Goal: Task Accomplishment & Management: Complete application form

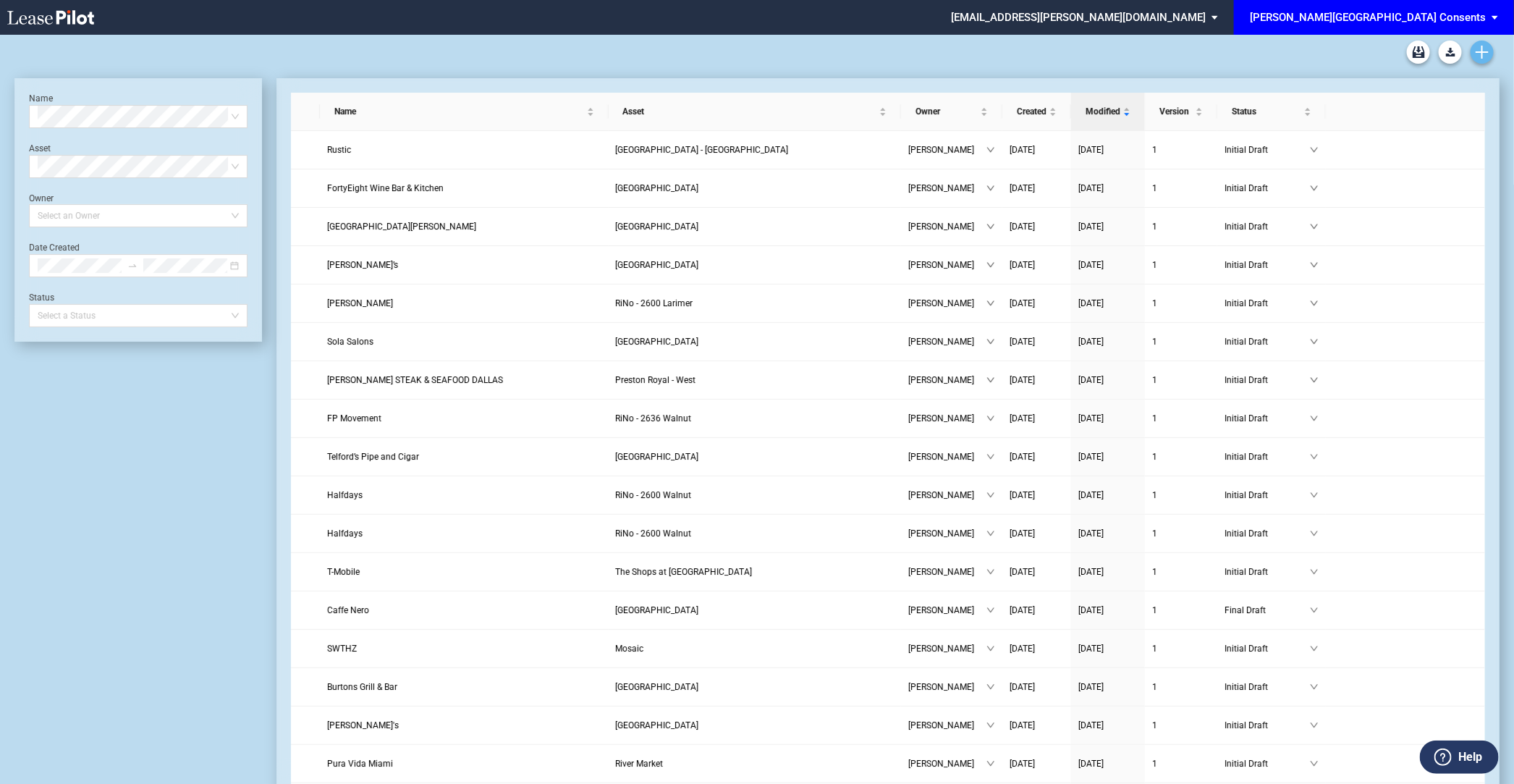
click at [1482, 57] on use "Create new document" at bounding box center [1482, 52] width 13 height 13
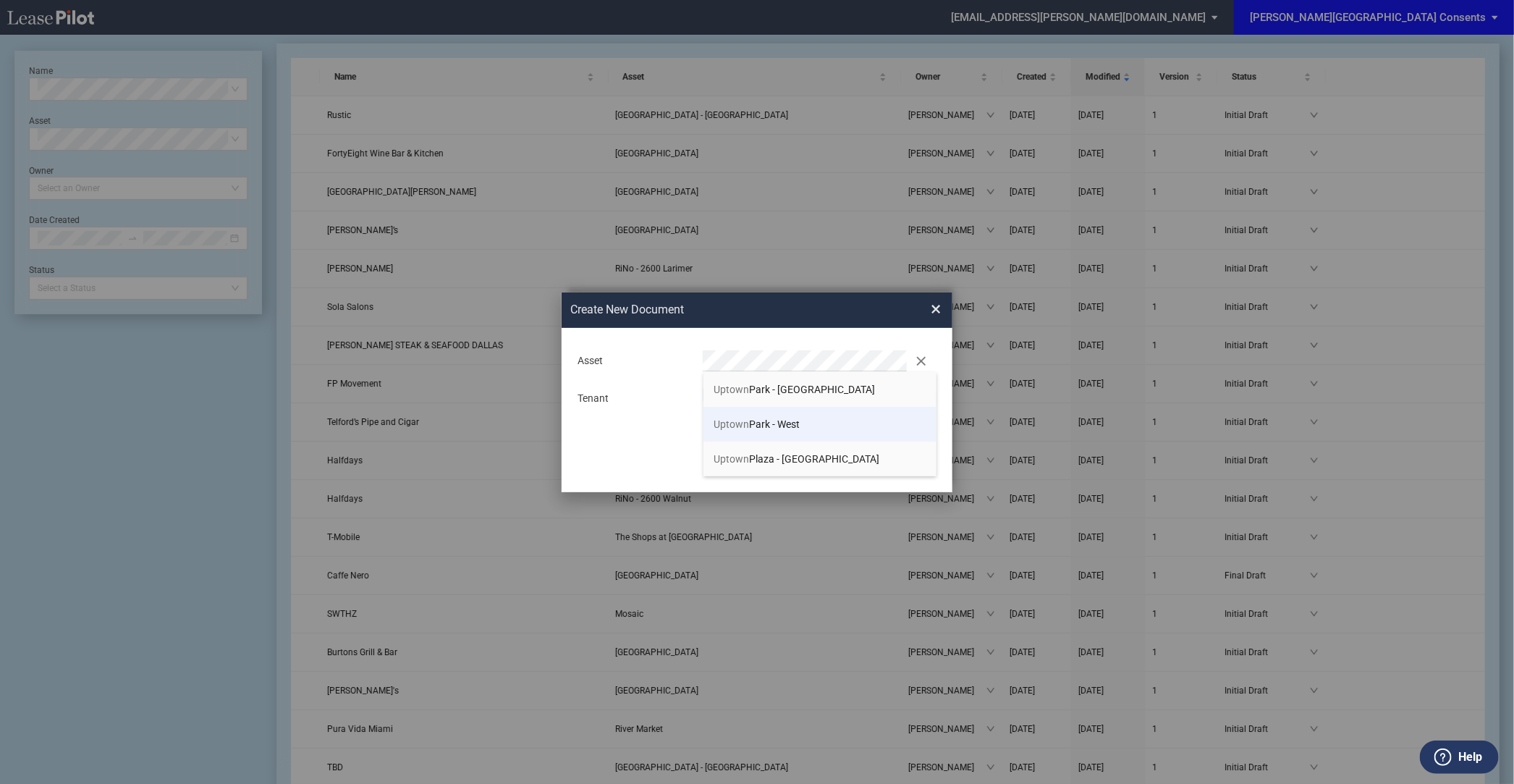
click at [719, 421] on span "Uptown" at bounding box center [732, 424] width 35 height 11
click at [854, 445] on button "Create" at bounding box center [890, 455] width 73 height 20
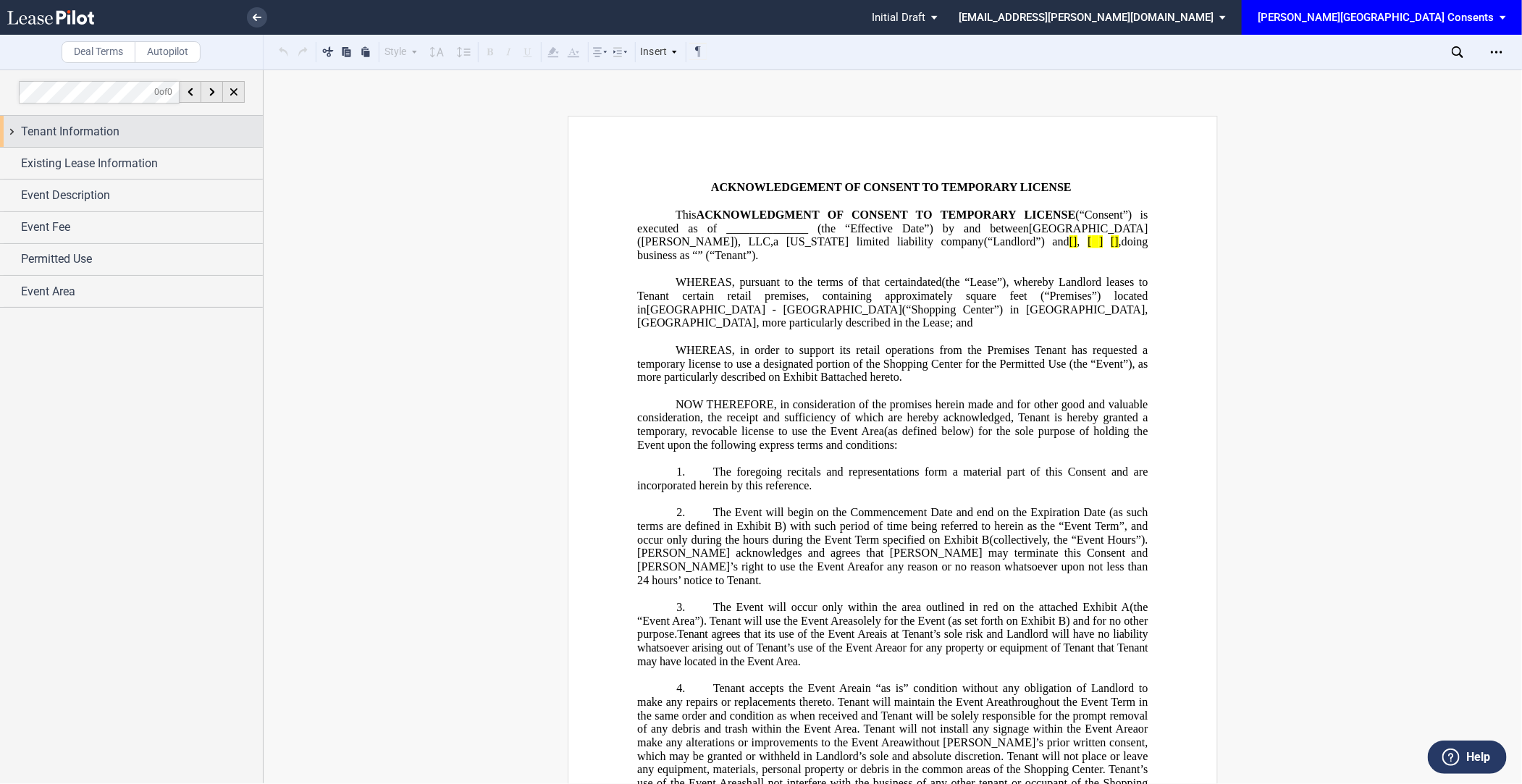
click at [116, 132] on span "Tenant Information" at bounding box center [70, 132] width 99 height 18
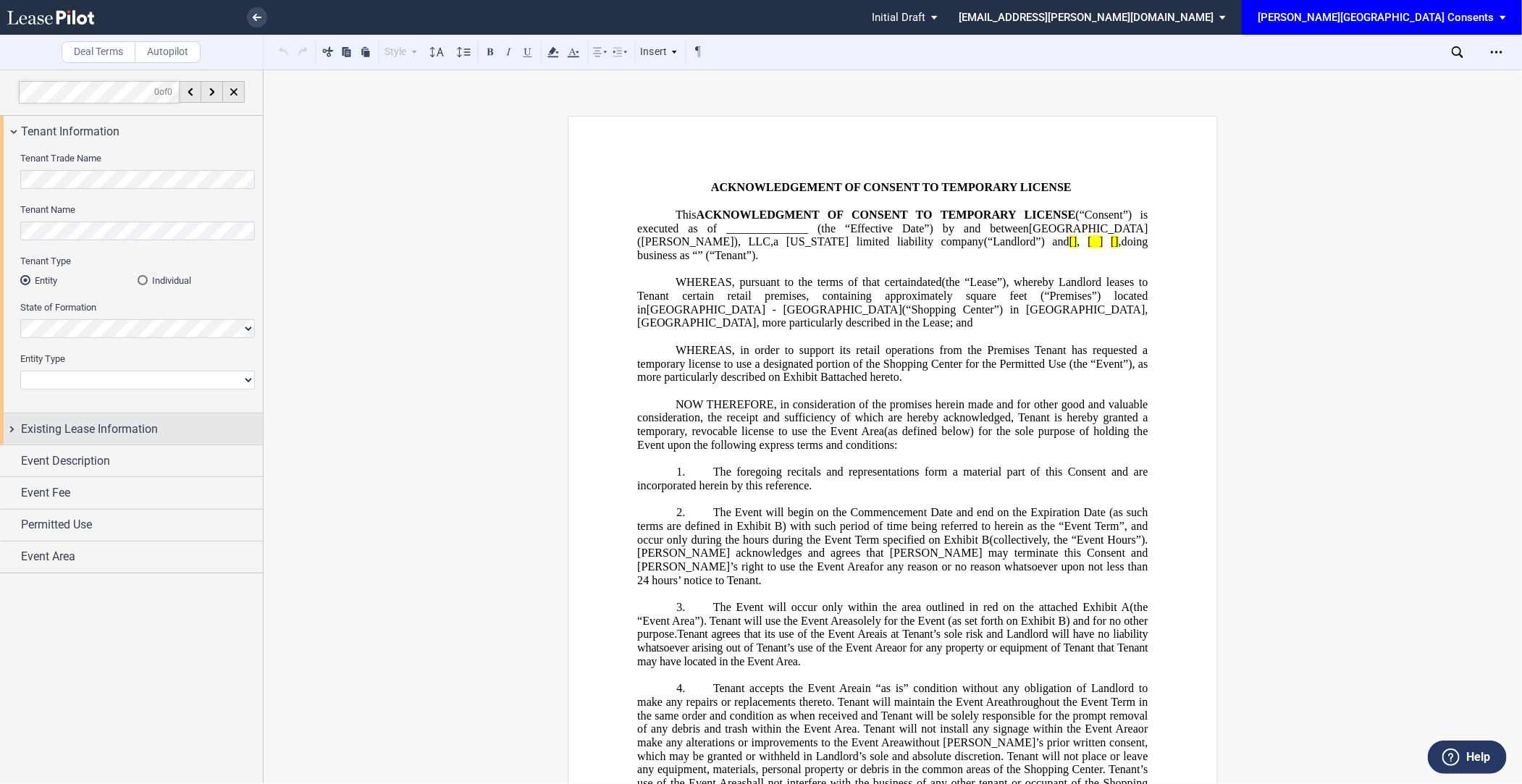
click at [153, 419] on div "Existing Lease Information" at bounding box center [131, 428] width 262 height 31
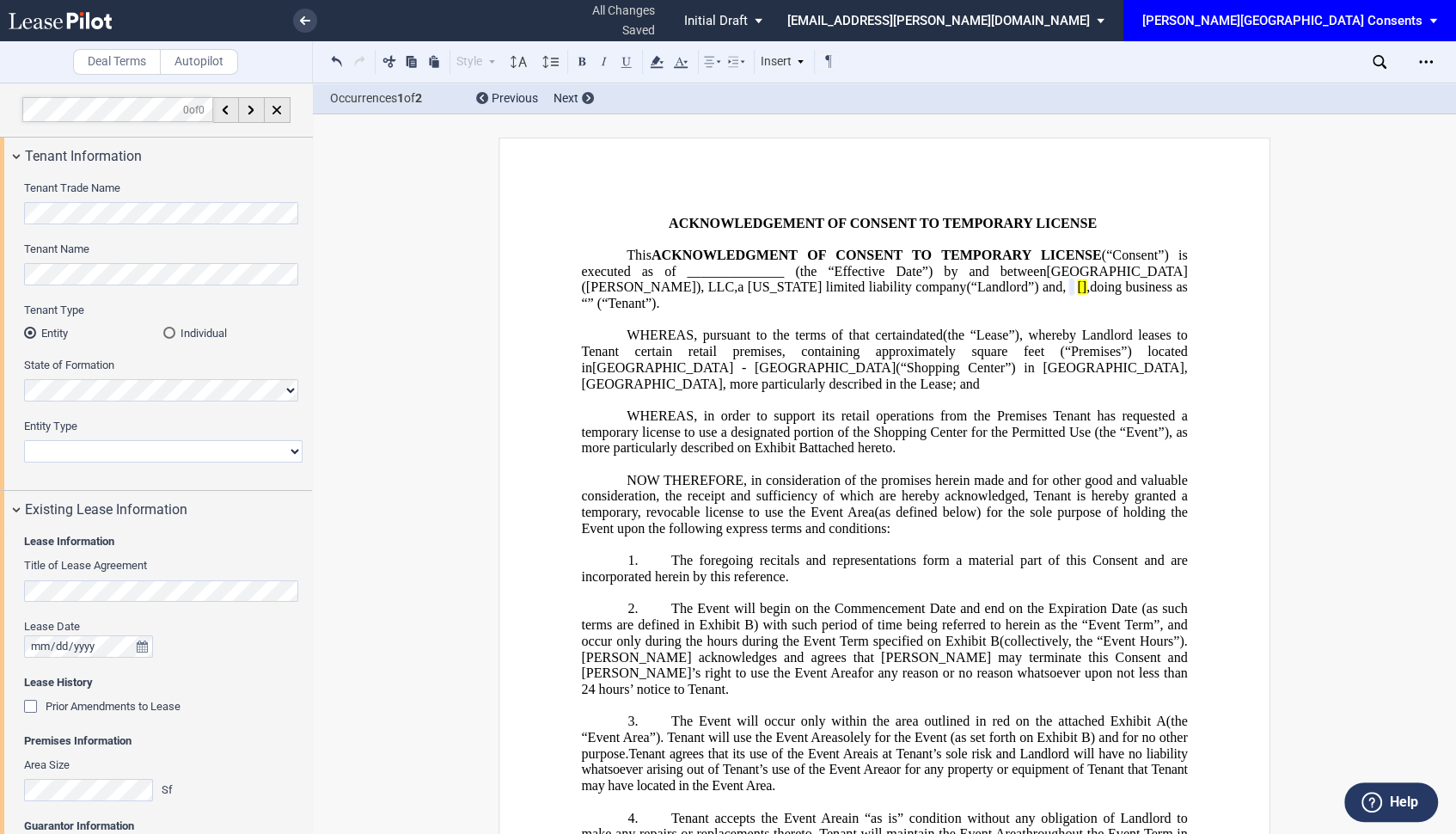
click at [121, 454] on select "Corporation Limited Liability Company General Partnership Limited Partnership N…" at bounding box center [163, 451] width 279 height 23
click at [24, 440] on select "Corporation Limited Liability Company General Partnership Limited Partnership N…" at bounding box center [163, 451] width 279 height 23
click at [111, 447] on select "Corporation Limited Liability Company General Partnership Limited Partnership N…" at bounding box center [163, 451] width 279 height 23
select select "corporation"
click at [24, 440] on select "Corporation Limited Liability Company General Partnership Limited Partnership N…" at bounding box center [163, 451] width 279 height 23
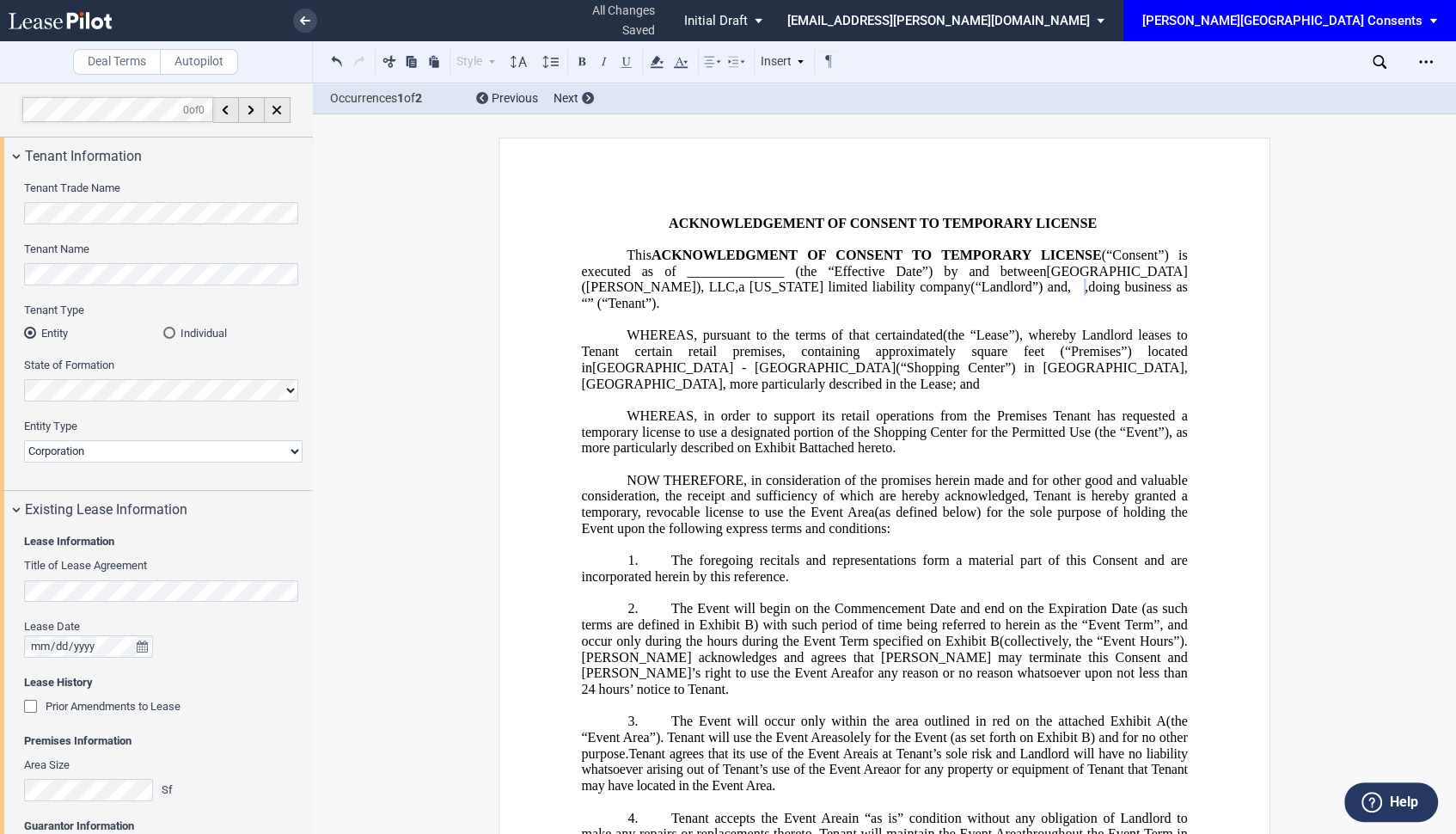
scroll to position [205, 0]
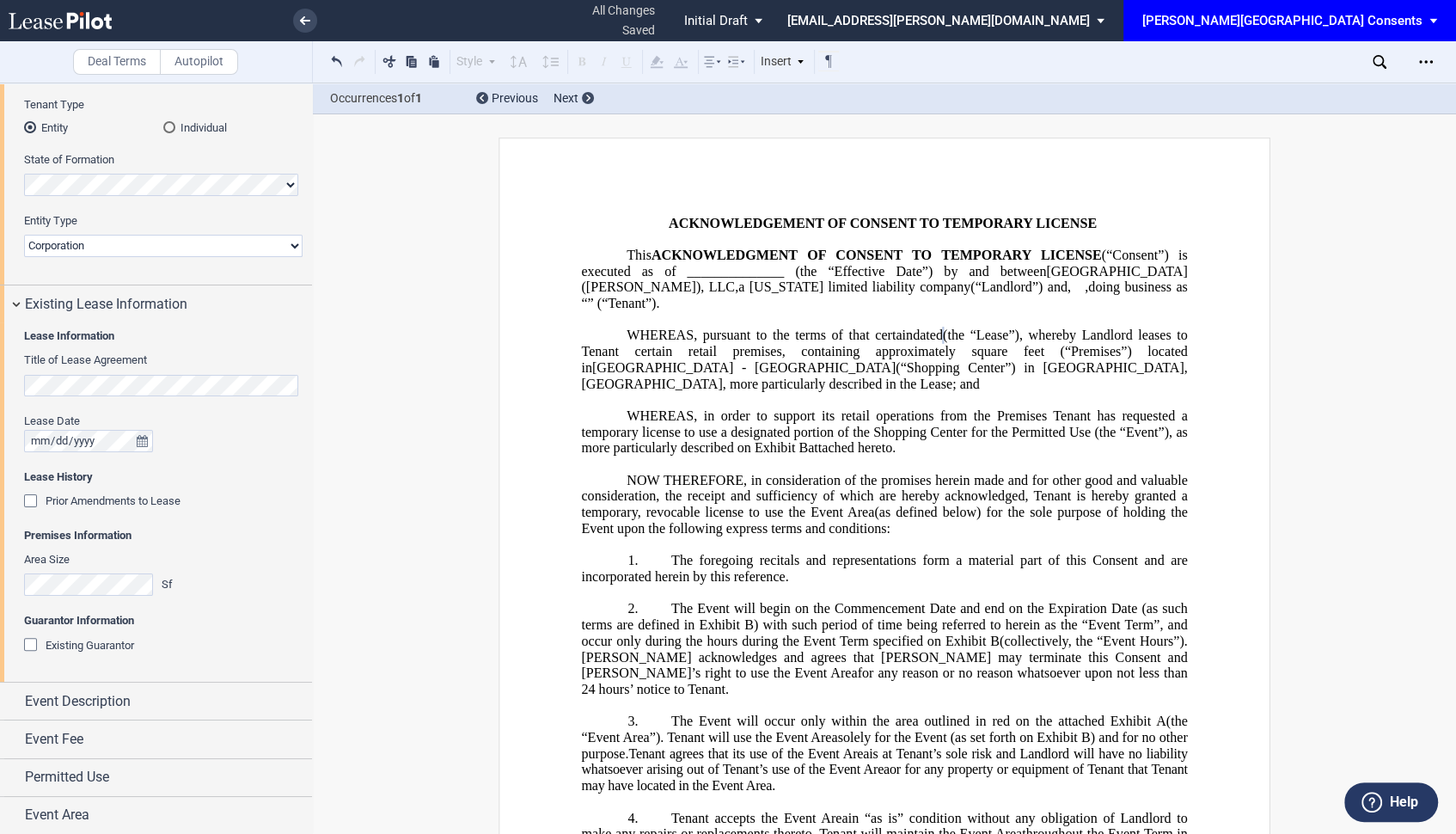
click at [30, 644] on div "Existing Guarantor" at bounding box center [32, 646] width 17 height 17
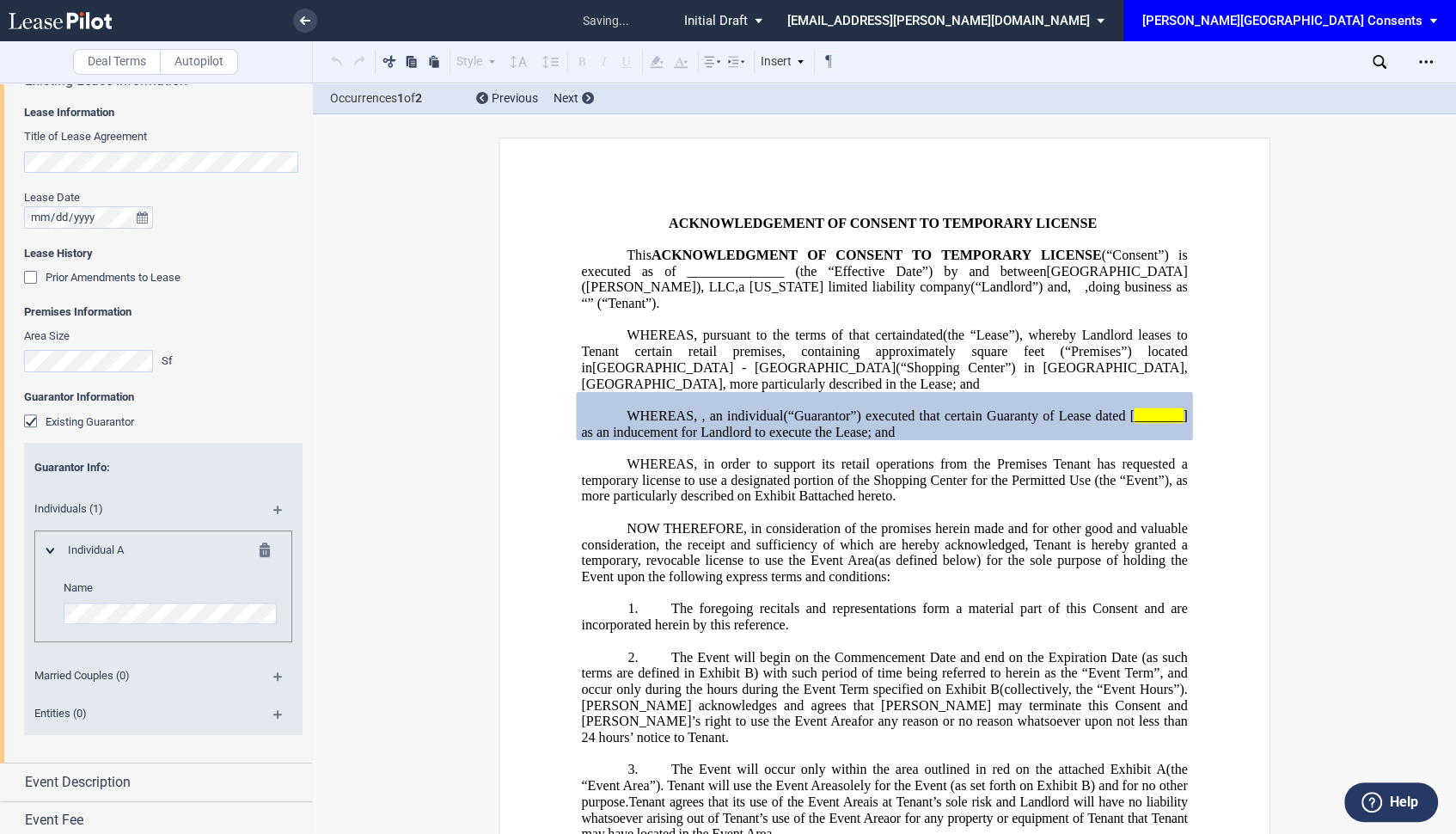
scroll to position [437, 0]
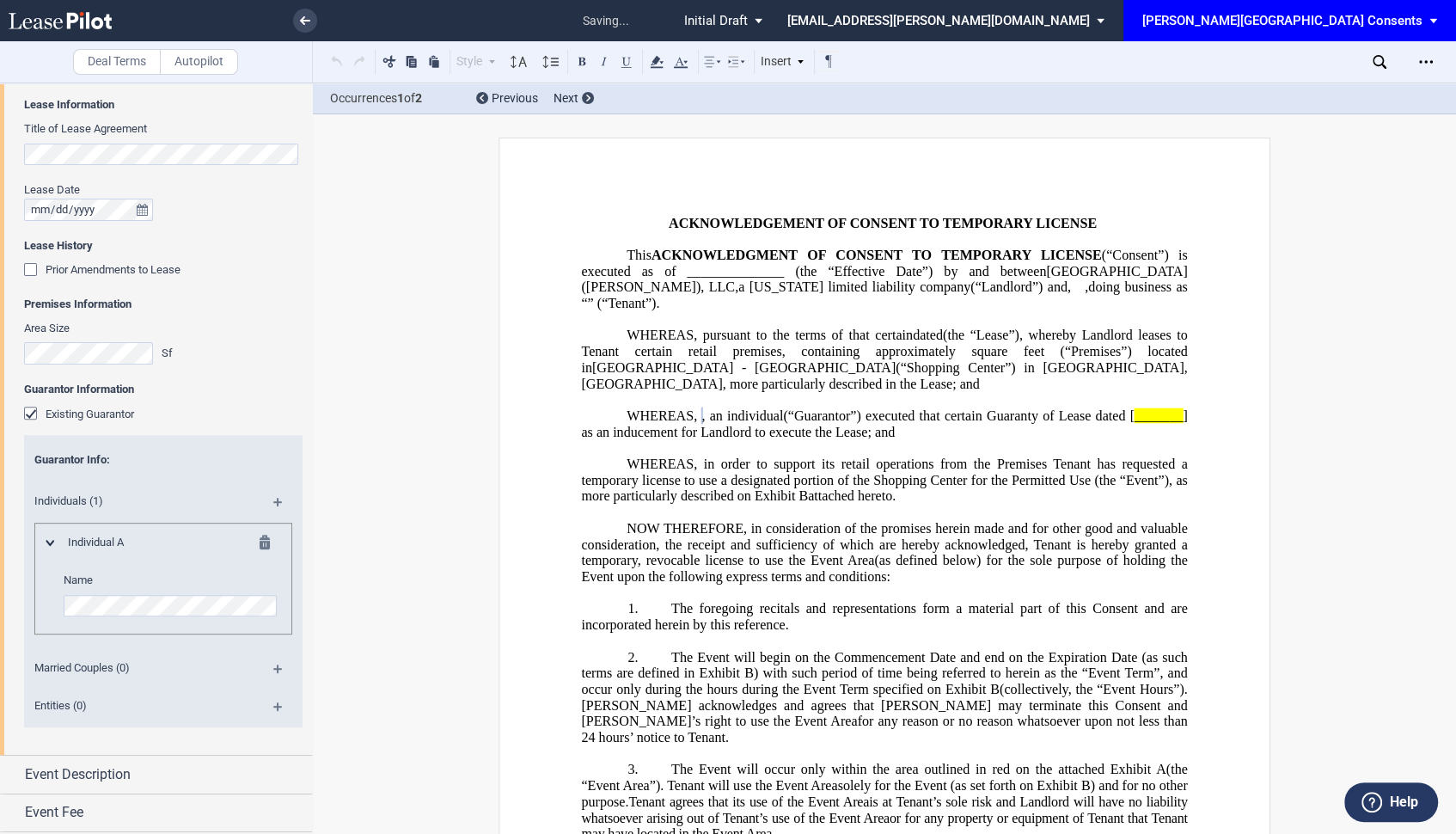
click at [769, 434] on span "] as an inducement for Landlord to execute the Lease; and" at bounding box center [886, 423] width 609 height 31
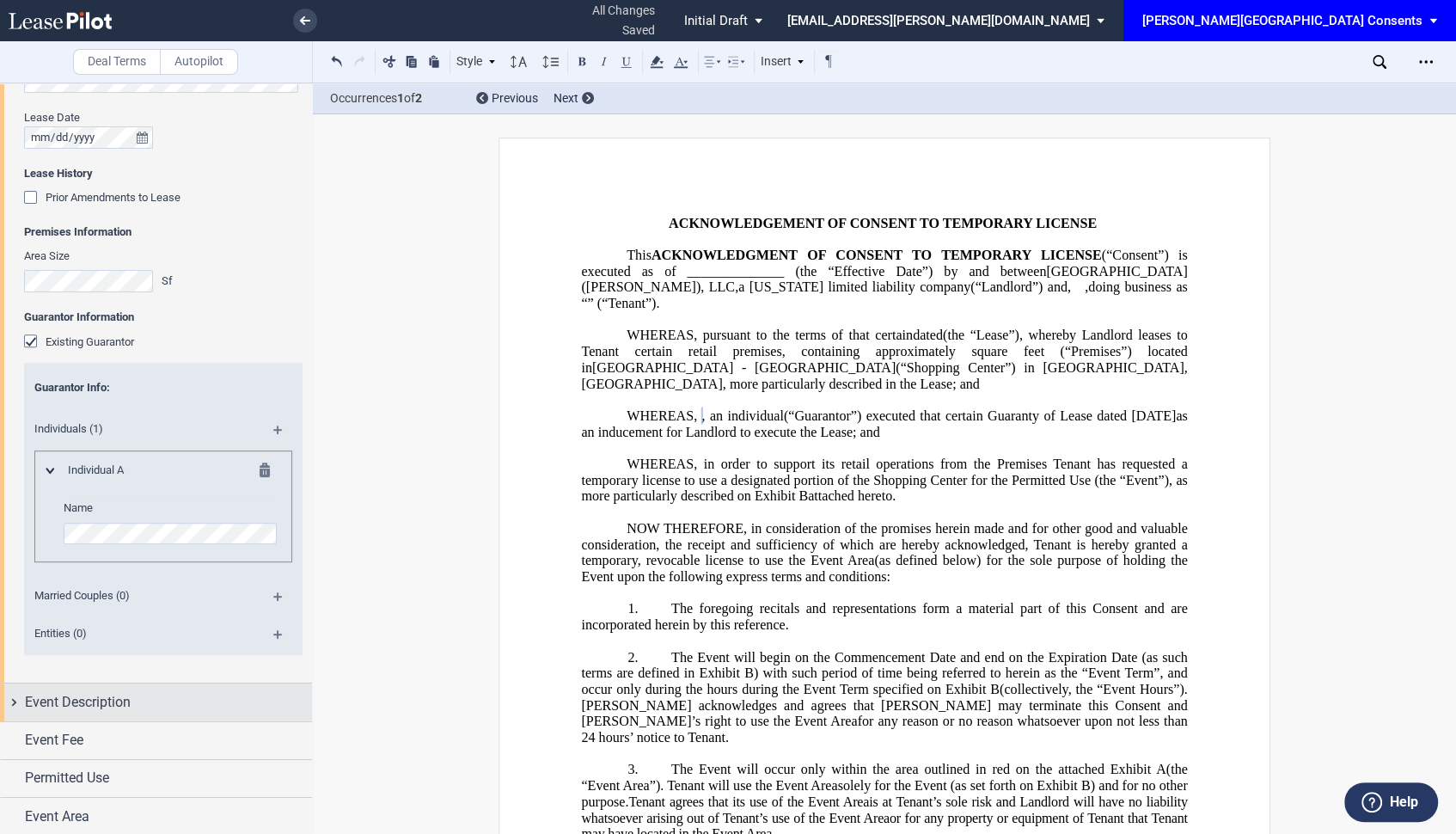
click at [109, 692] on span "Event Description" at bounding box center [77, 702] width 105 height 21
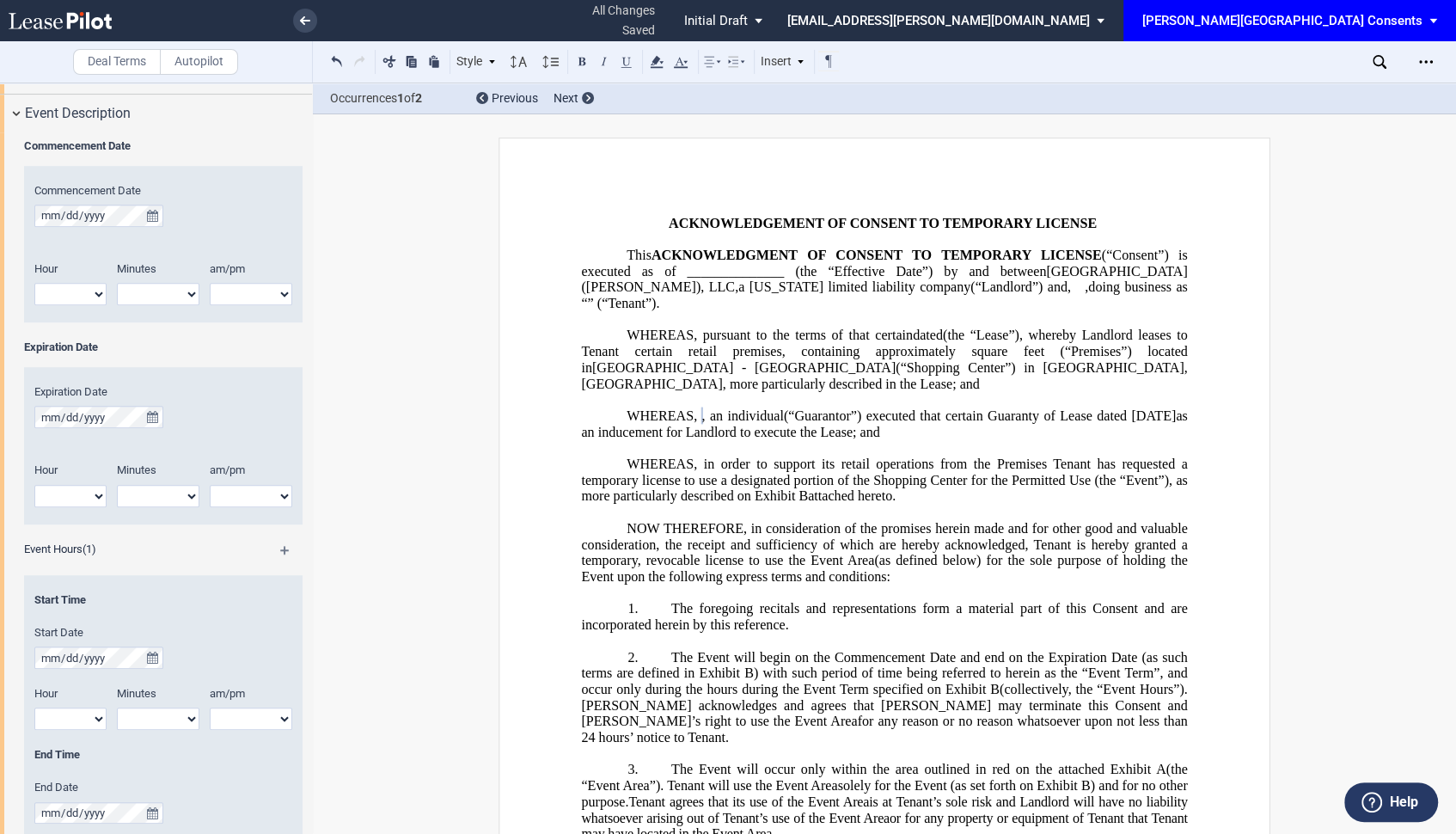
scroll to position [1062, 0]
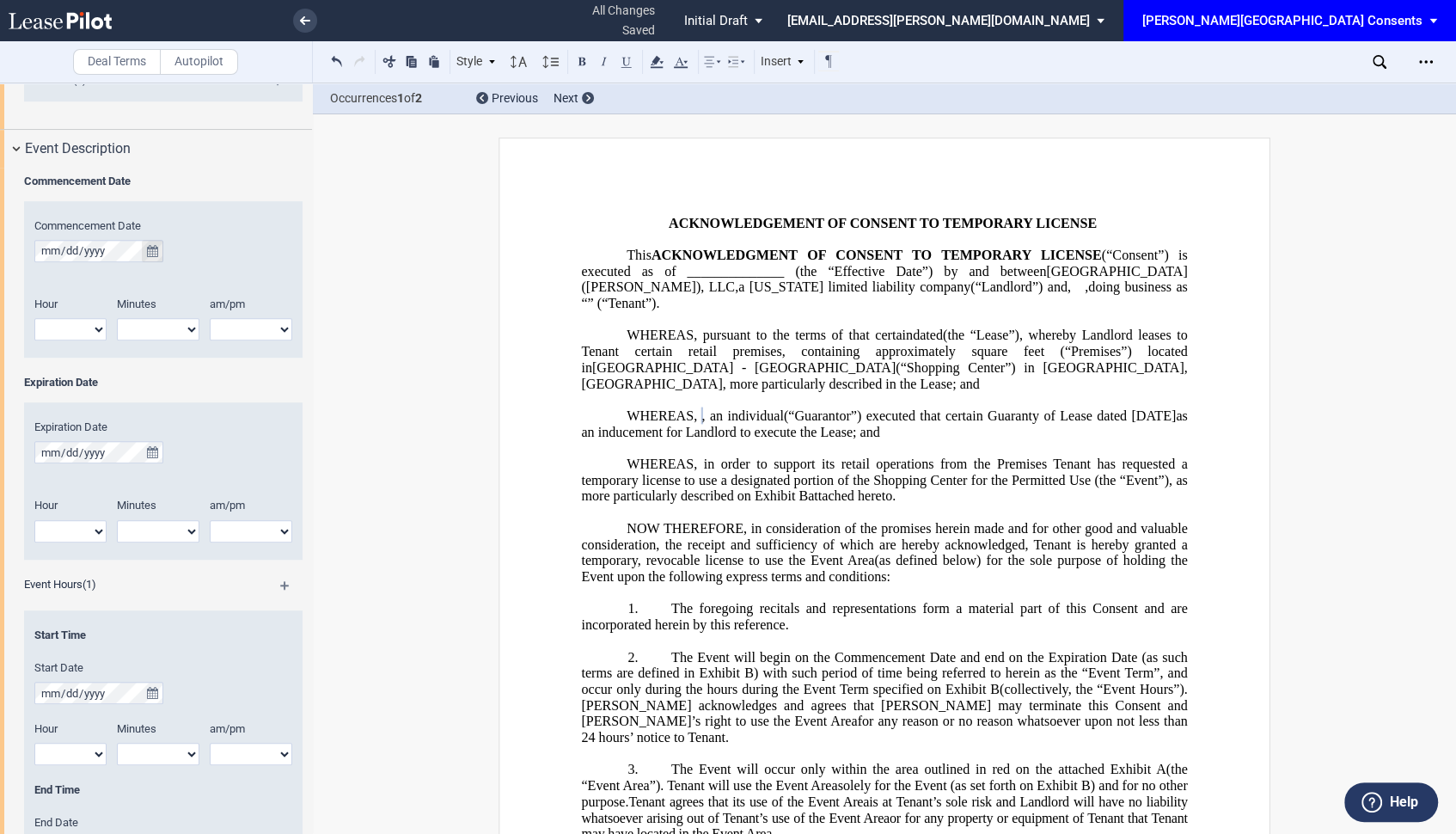
click at [152, 247] on icon "true" at bounding box center [153, 251] width 11 height 12
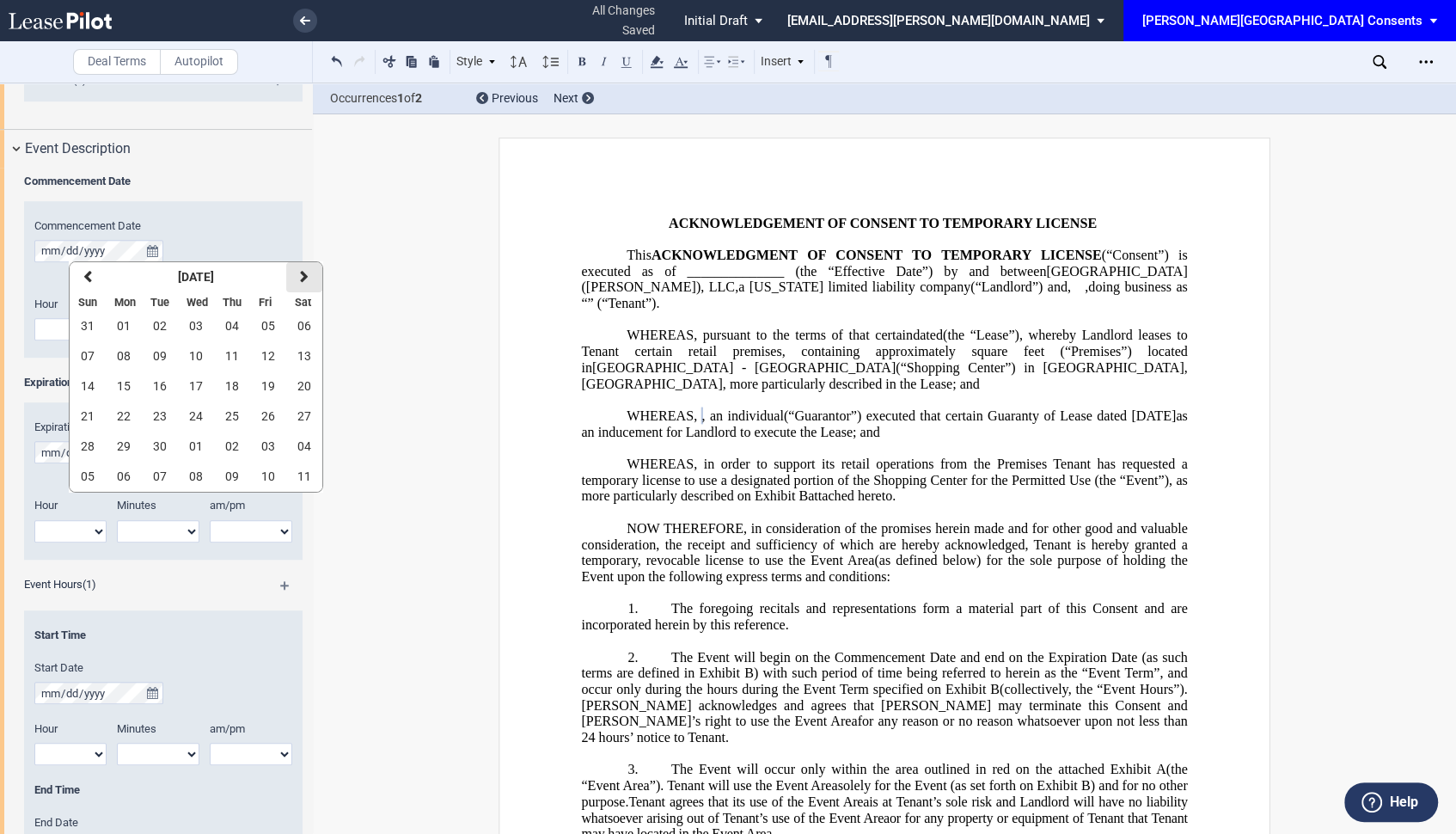
click at [289, 271] on button "next" at bounding box center [304, 277] width 36 height 30
click at [236, 414] on span "23" at bounding box center [232, 415] width 14 height 14
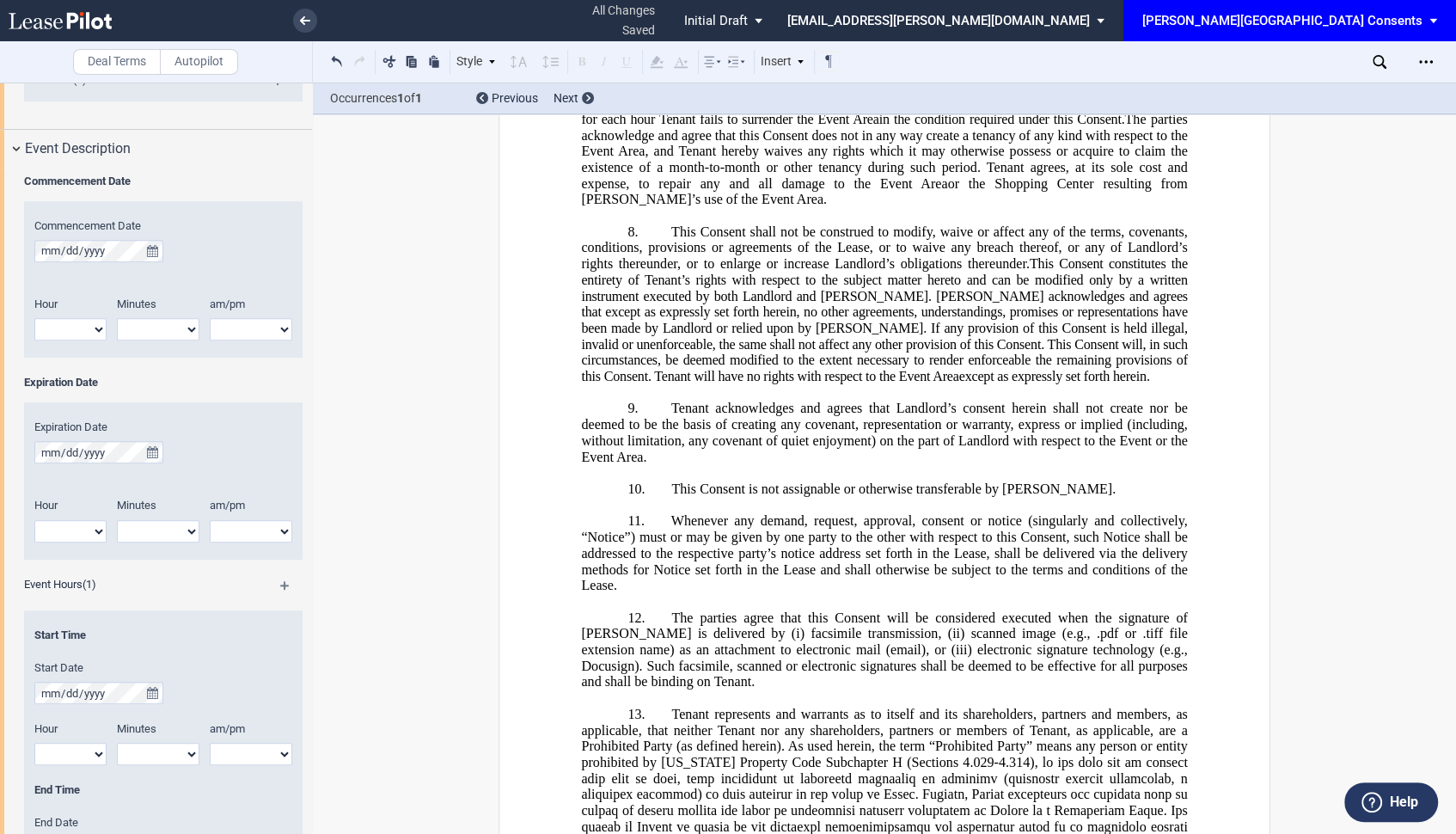
scroll to position [2669, 0]
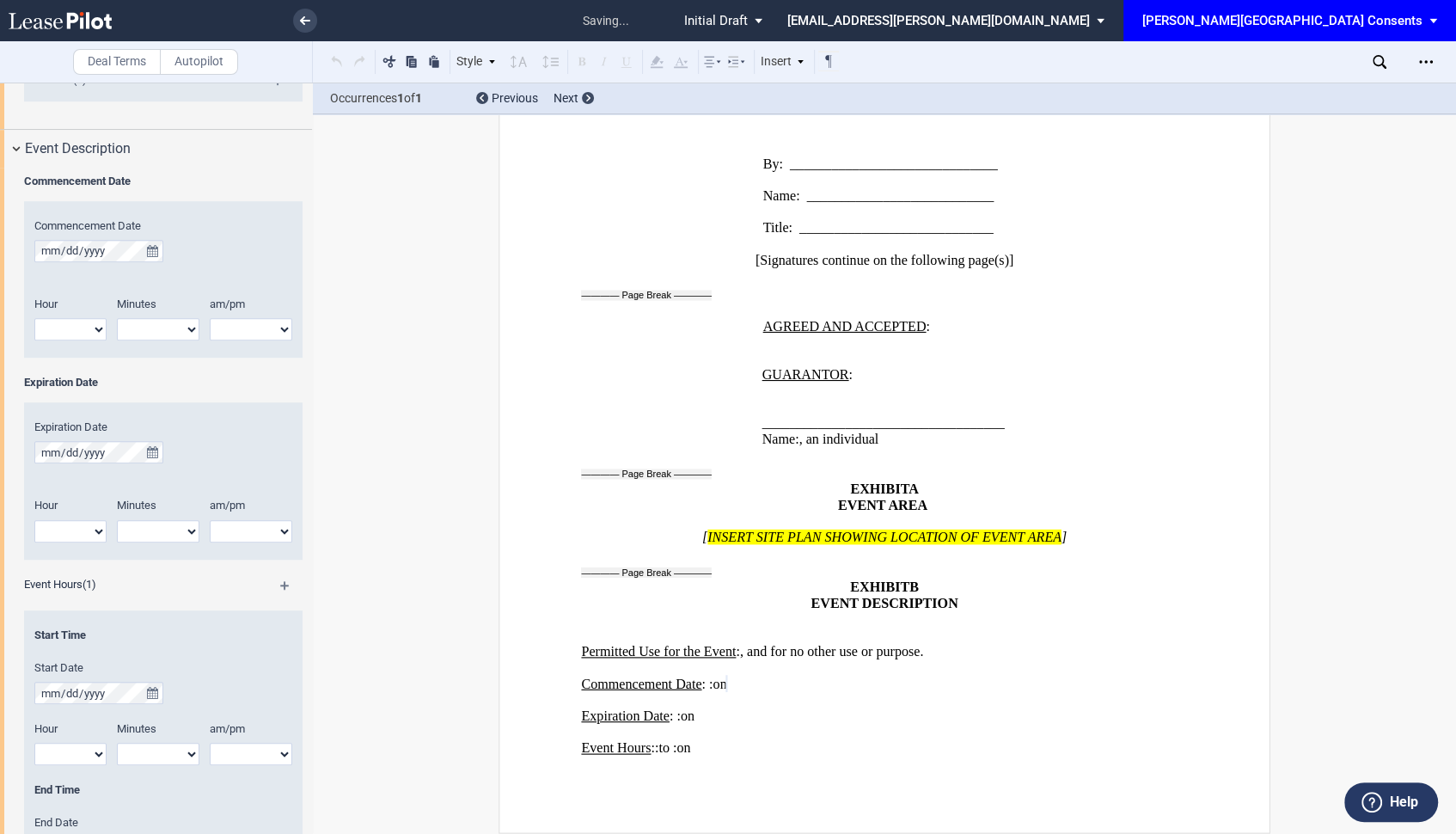
click at [81, 327] on select "1 2 3 4 5 6 7 8 9 10 11 12" at bounding box center [70, 329] width 72 height 23
select select "8"
click at [35, 318] on select "1 2 3 4 5 6 7 8 9 10 11 12" at bounding box center [70, 329] width 72 height 23
click at [144, 324] on select "00 05 10 15 20 25 30 35 40 45 50 55" at bounding box center [158, 329] width 83 height 23
select select "00"
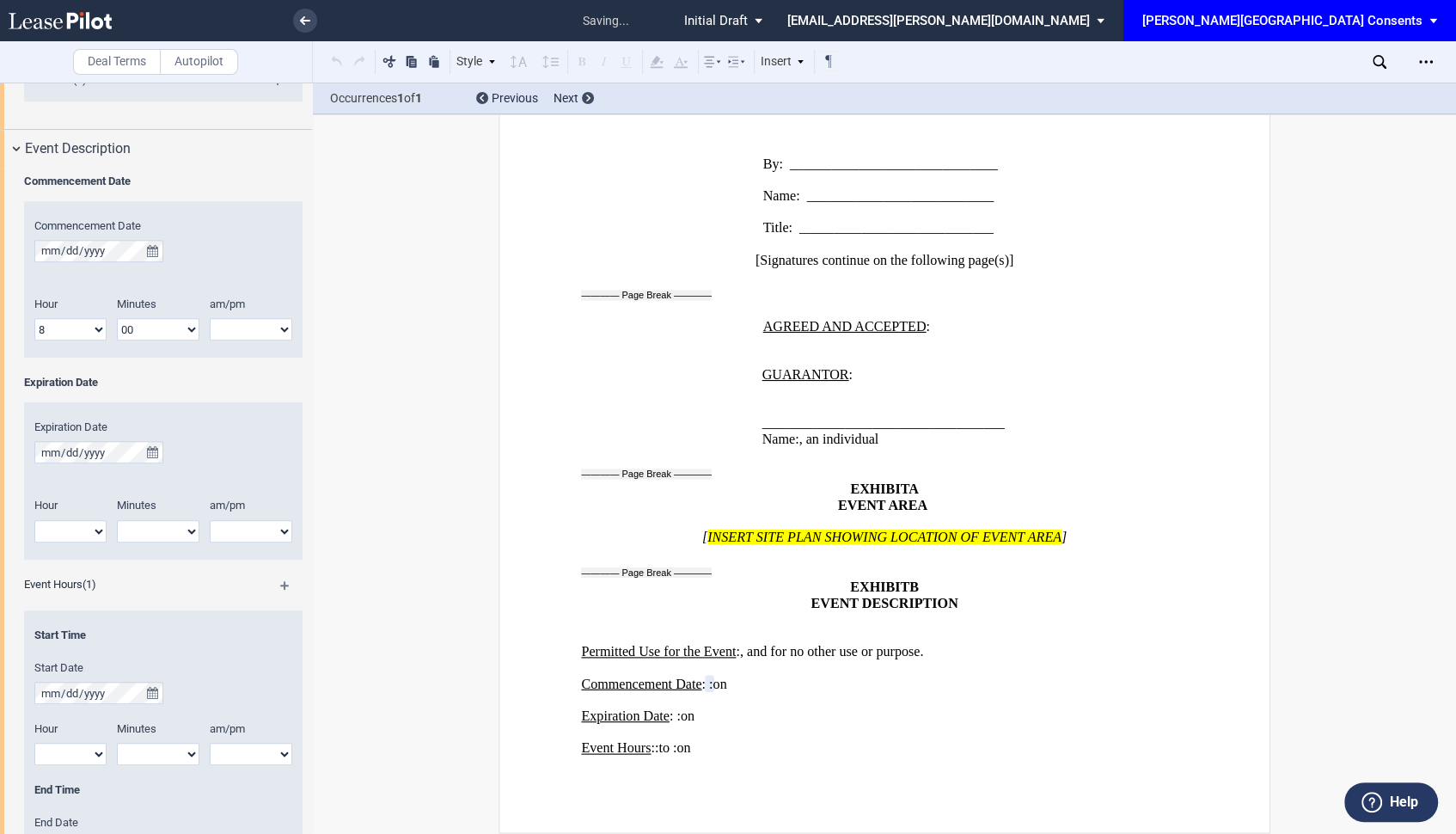
click at [117, 318] on select "00 05 10 15 20 25 30 35 40 45 50 55" at bounding box center [158, 329] width 83 height 23
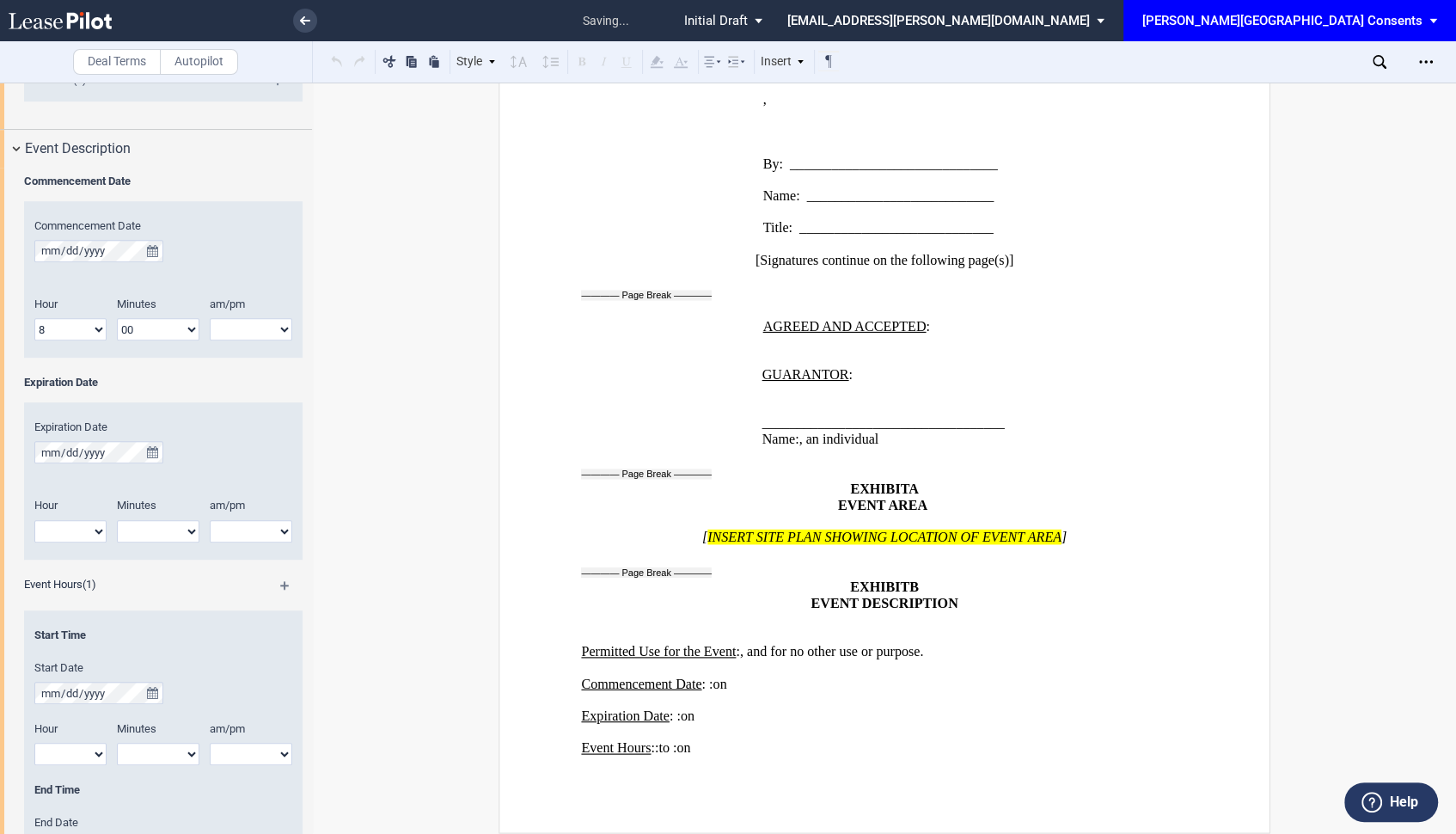
click at [225, 327] on select "am pm" at bounding box center [251, 329] width 83 height 23
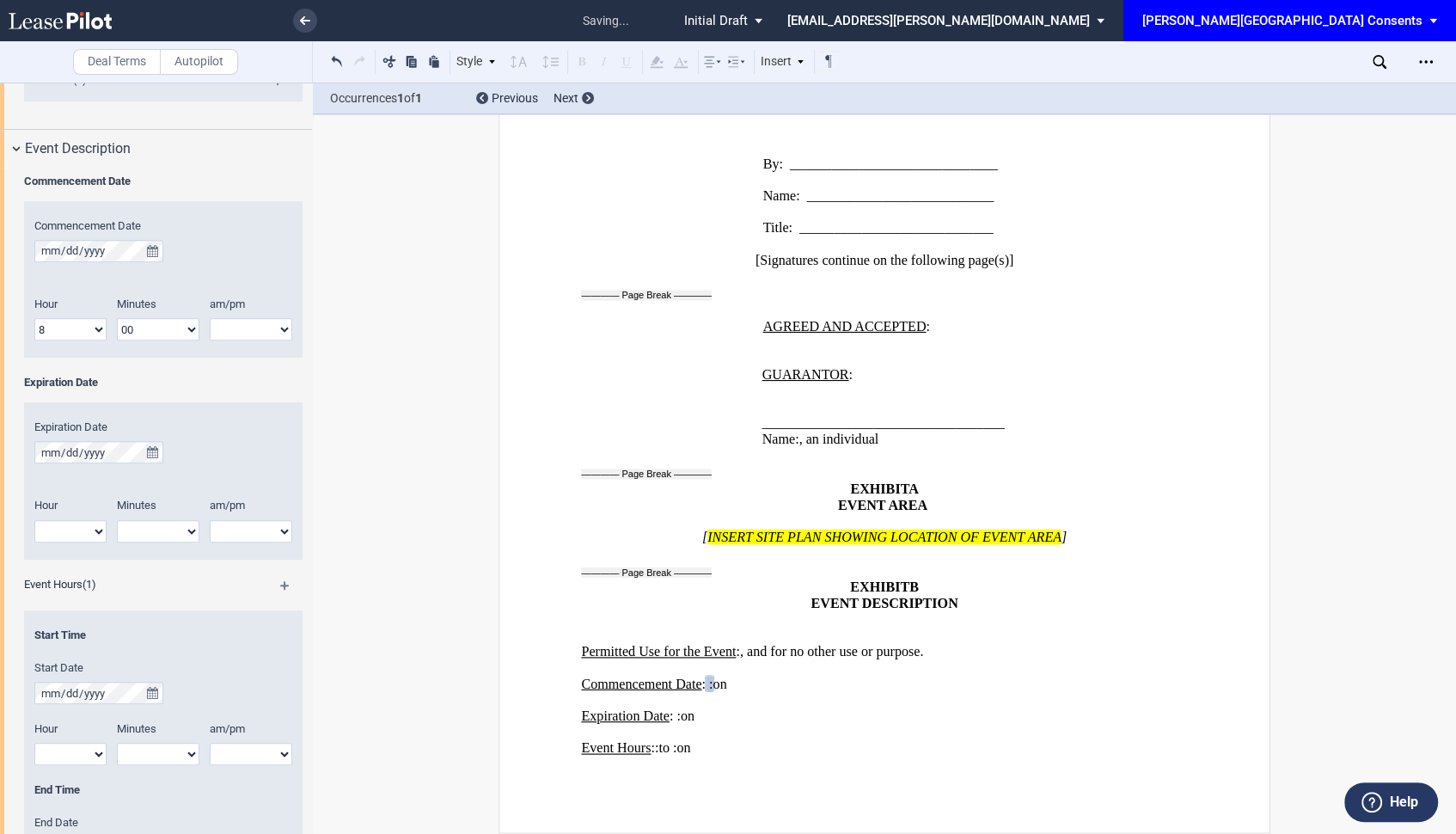
select select "am"
click at [210, 318] on select "am pm" at bounding box center [251, 329] width 83 height 23
click at [160, 449] on button "true" at bounding box center [153, 452] width 22 height 23
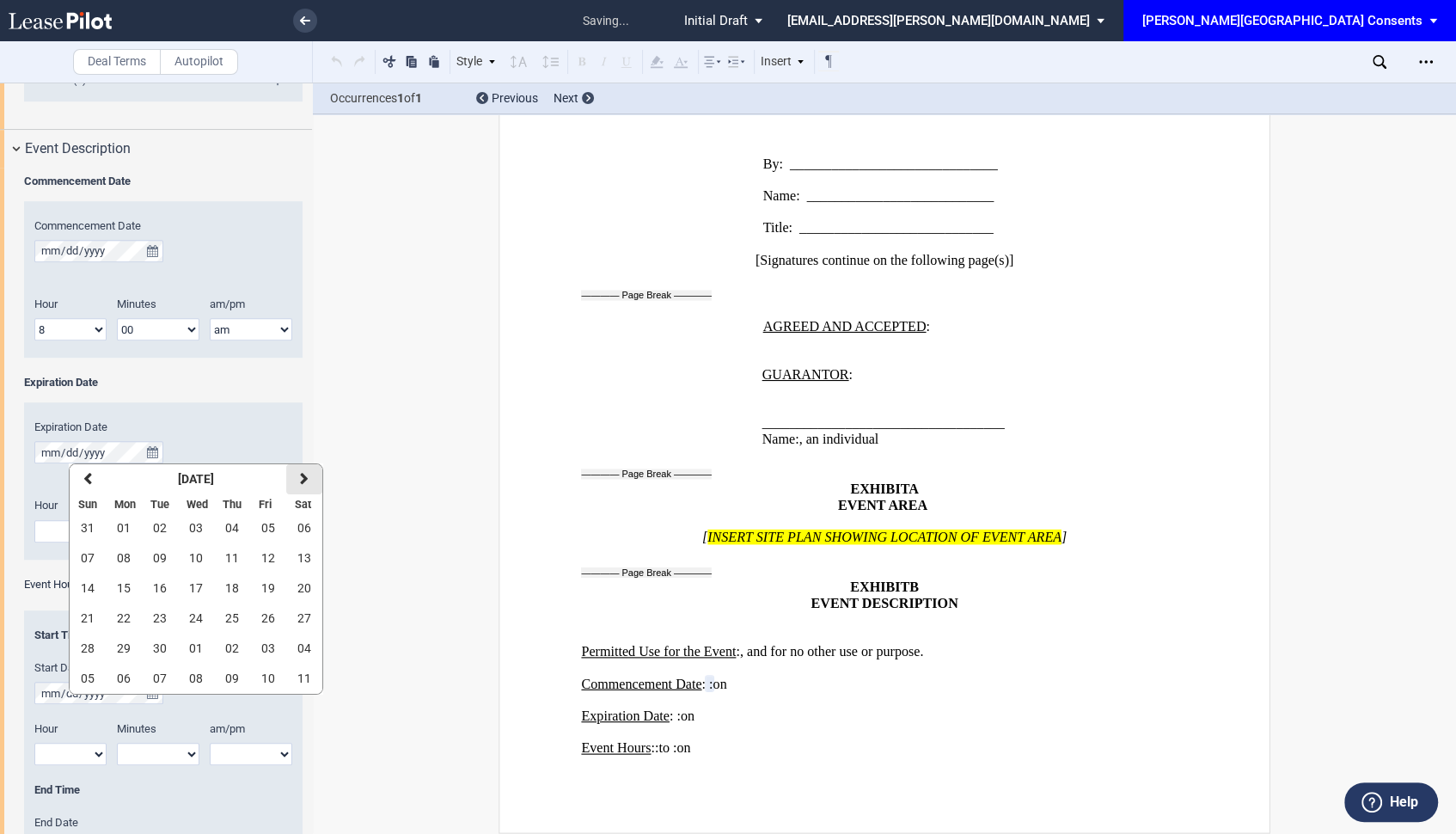
click at [302, 482] on icon "button" at bounding box center [303, 478] width 8 height 14
click at [229, 619] on span "23" at bounding box center [232, 618] width 14 height 14
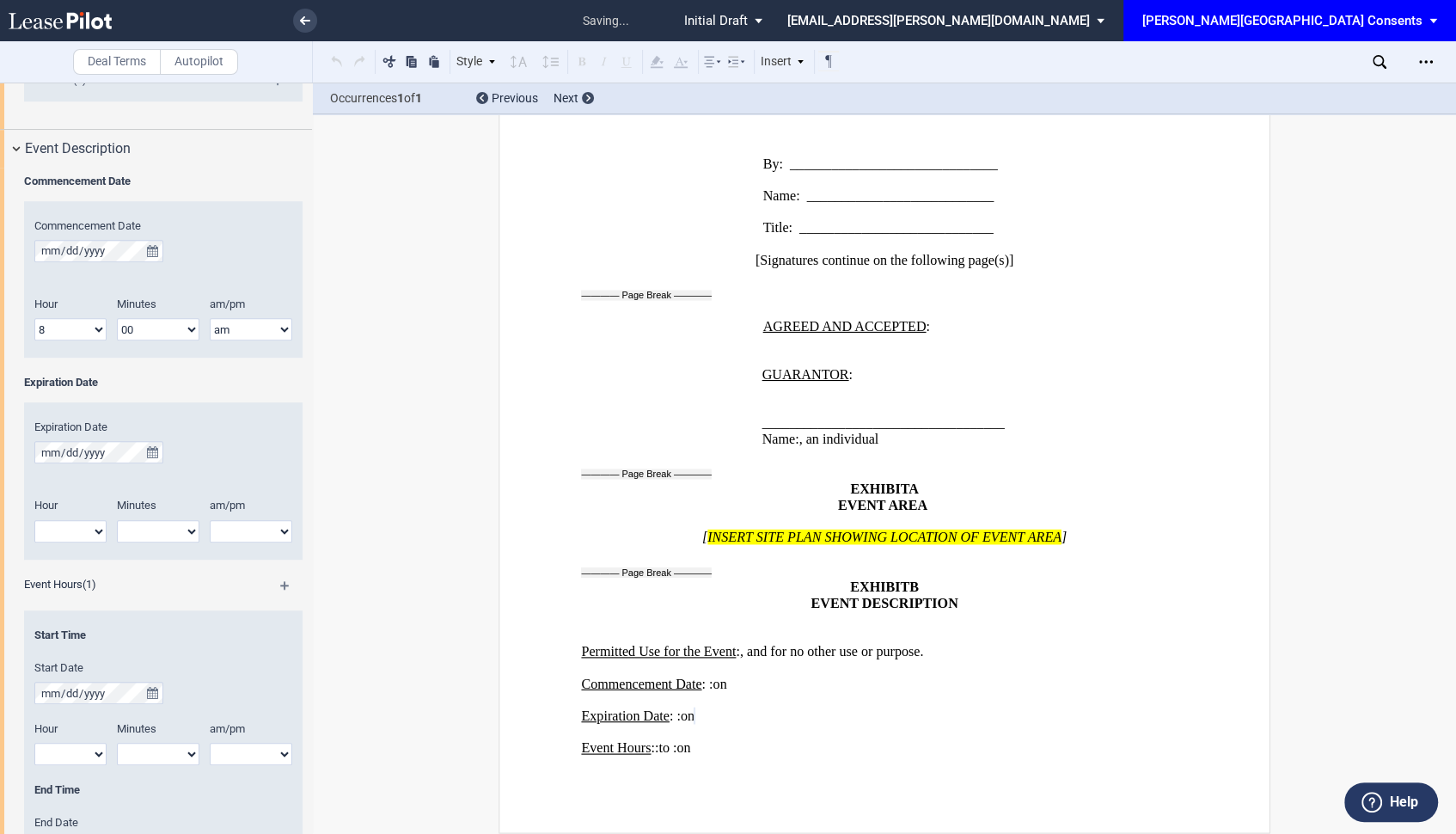
click at [71, 528] on select "1 2 3 4 5 6 7 8 9 10 11 12" at bounding box center [70, 531] width 72 height 23
select select "11"
click at [35, 520] on select "1 2 3 4 5 6 7 8 9 10 11 12" at bounding box center [70, 531] width 72 height 23
click at [157, 523] on select "00 05 10 15 20 25 30 35 40 45 50 55" at bounding box center [158, 531] width 83 height 23
select select "55"
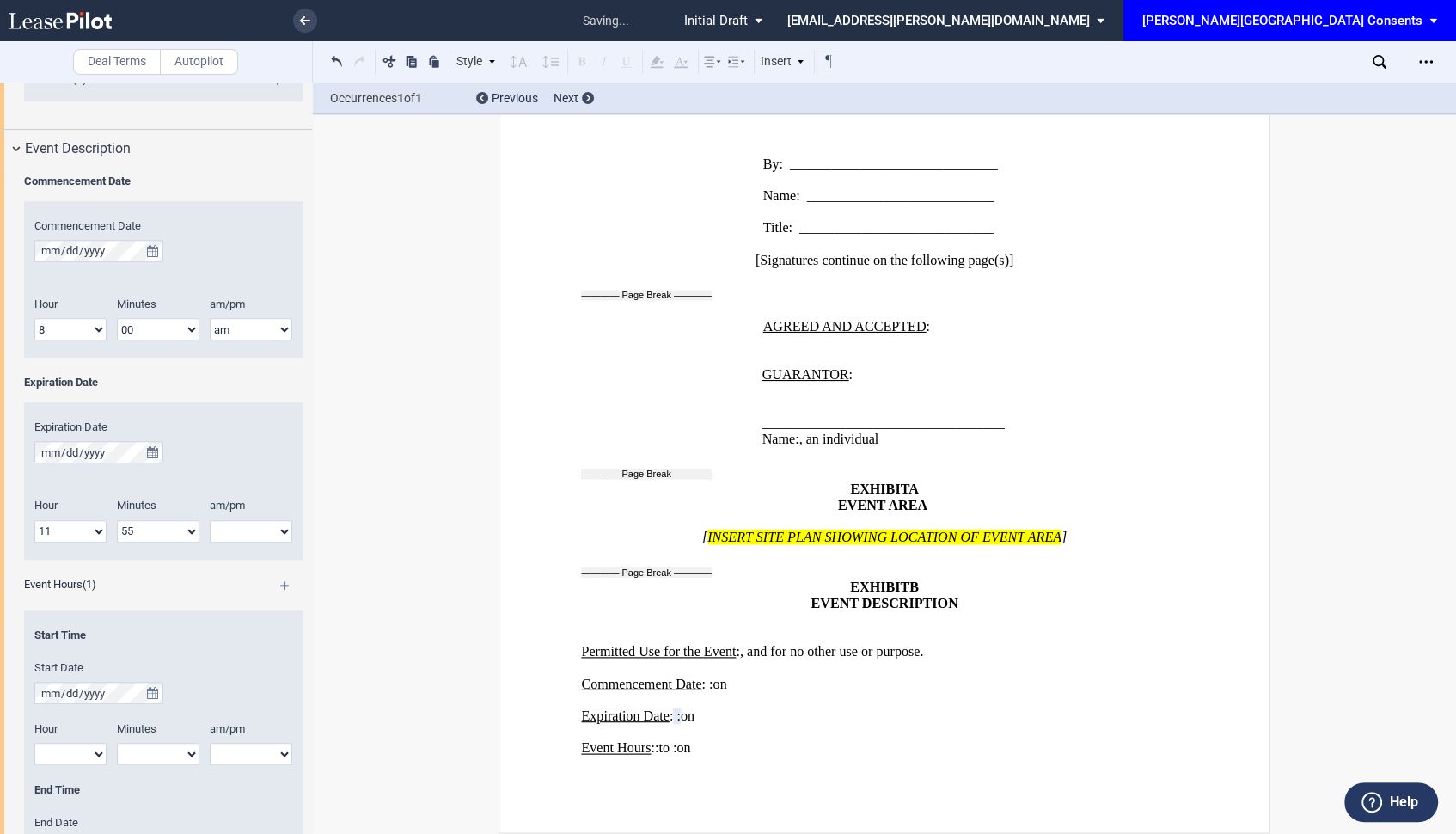
click at [117, 520] on select "00 05 10 15 20 25 30 35 40 45 50 55" at bounding box center [158, 531] width 83 height 23
click at [246, 511] on label "am/pm" at bounding box center [242, 505] width 86 height 15
click at [246, 520] on select "am pm" at bounding box center [251, 531] width 83 height 23
click at [246, 531] on select "am pm" at bounding box center [251, 531] width 83 height 23
select select "pm"
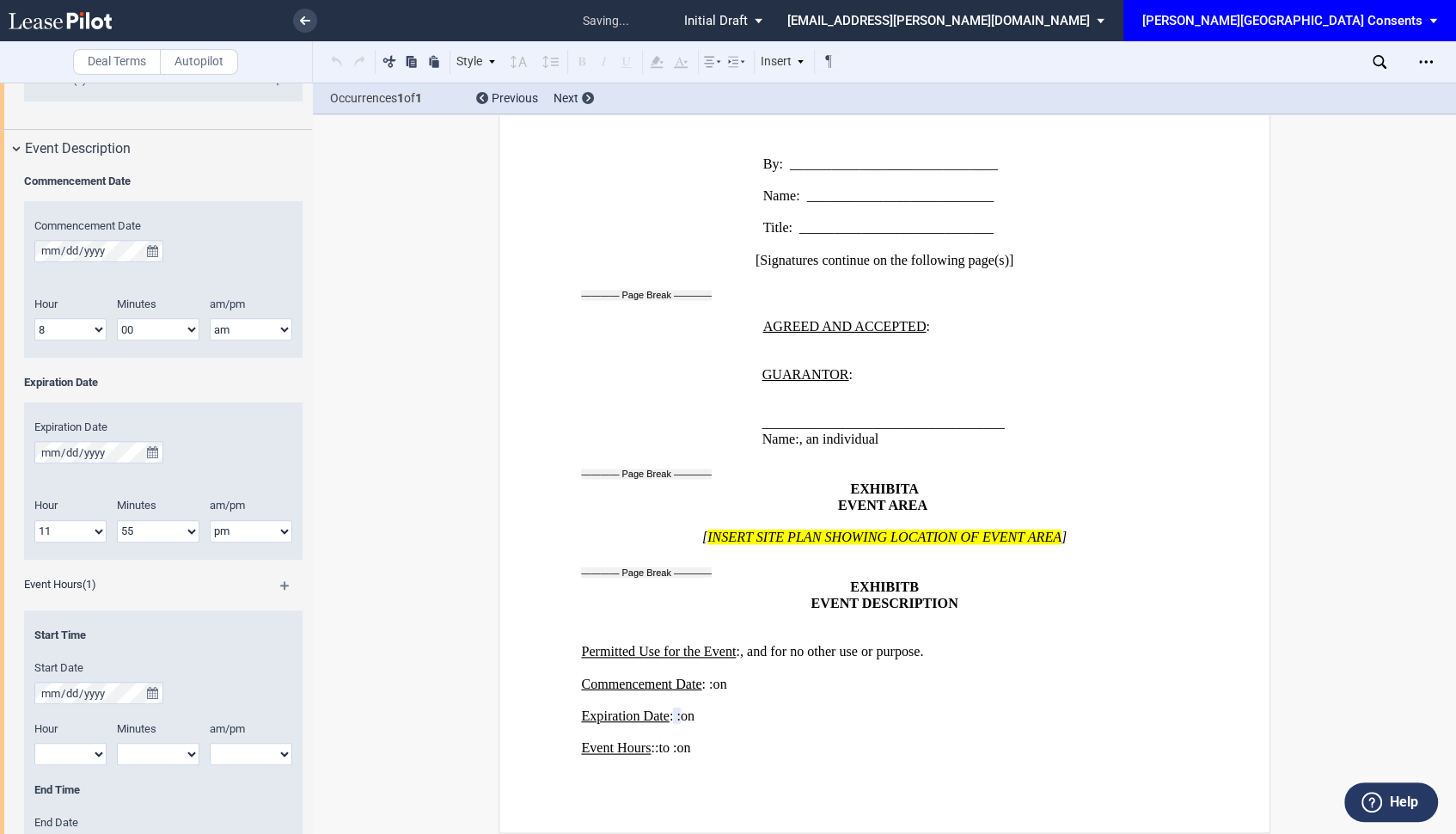
click at [210, 520] on select "am pm" at bounding box center [251, 531] width 83 height 23
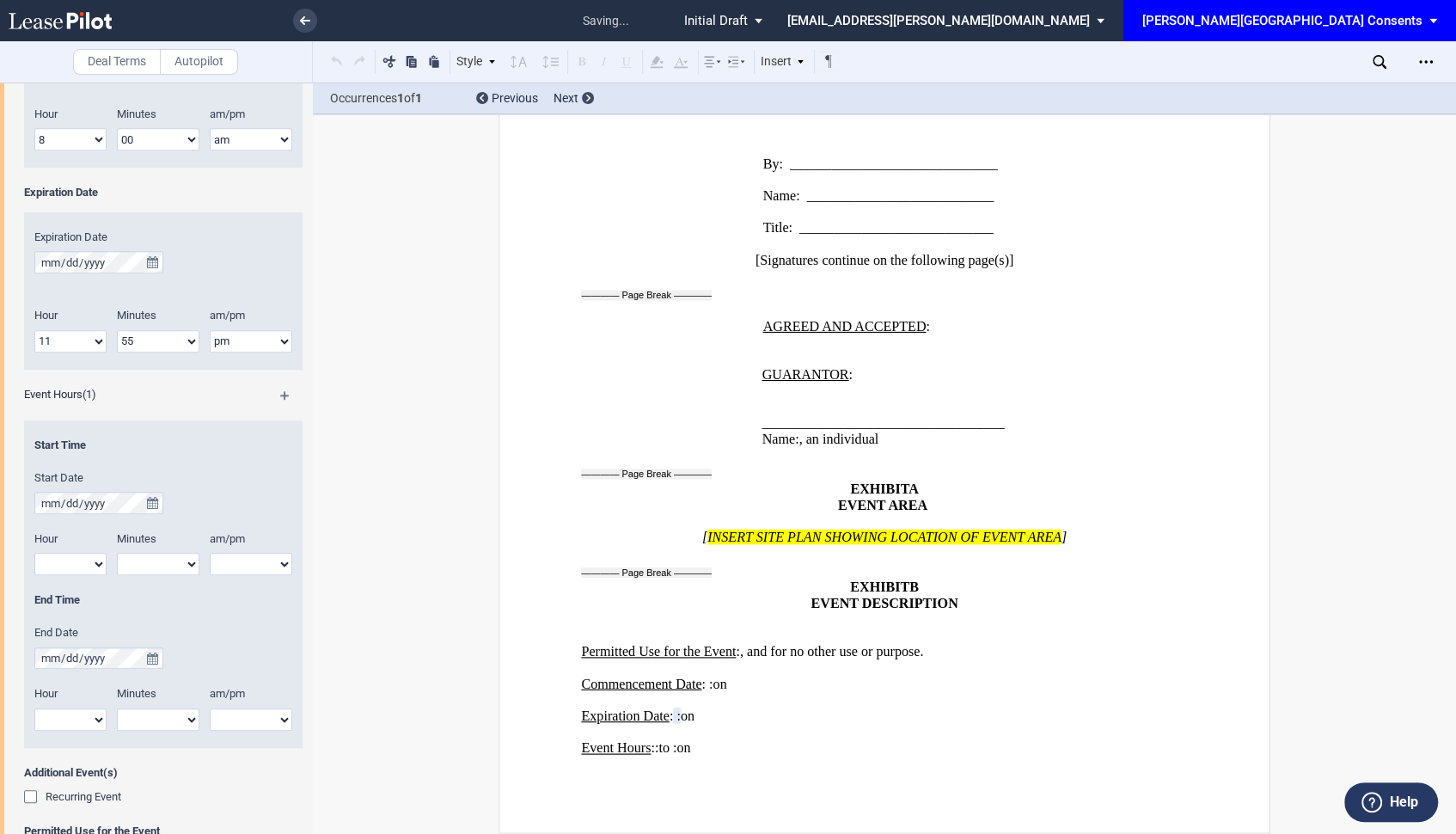
scroll to position [1300, 0]
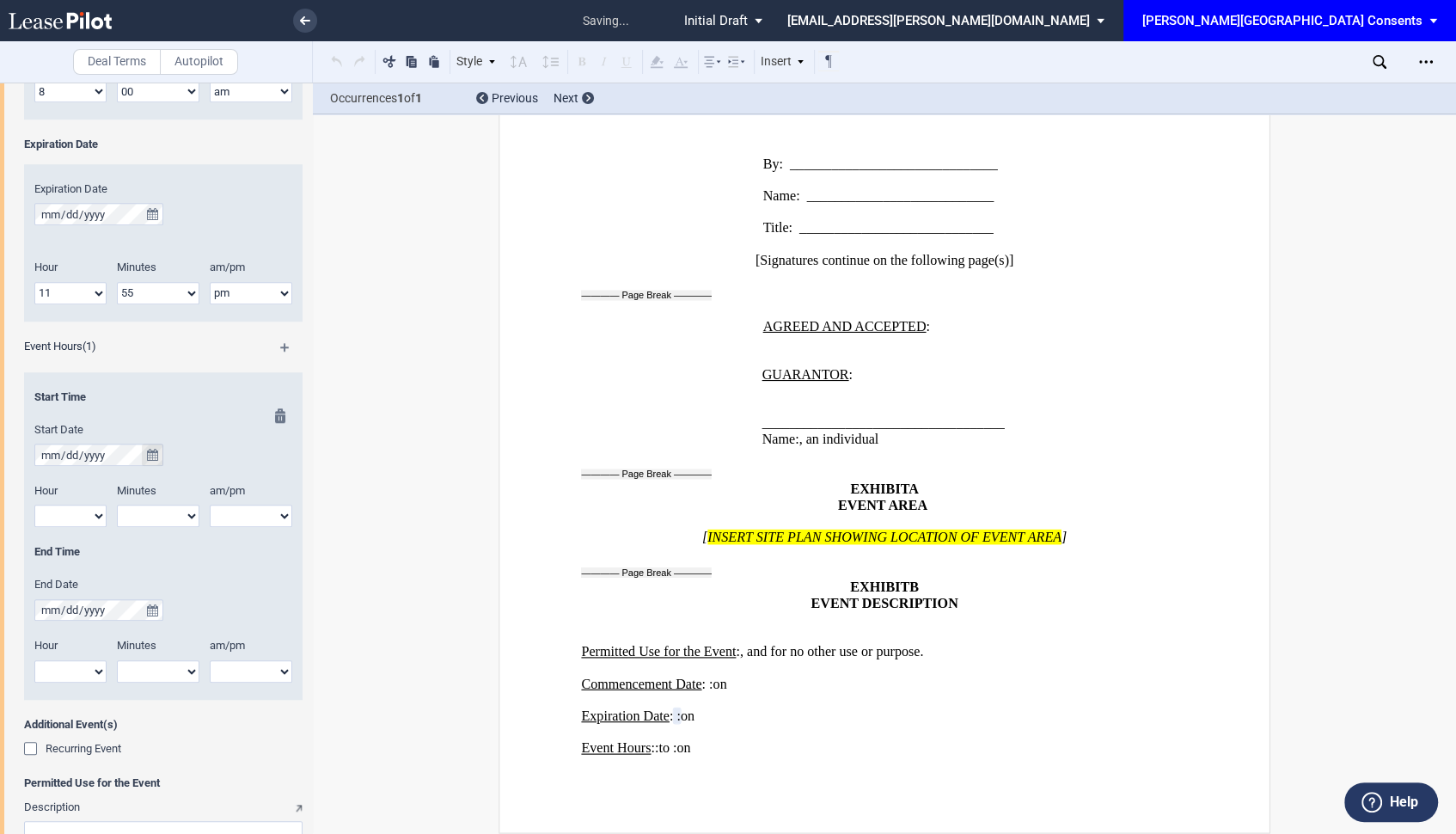
click at [154, 454] on icon "true" at bounding box center [153, 454] width 11 height 12
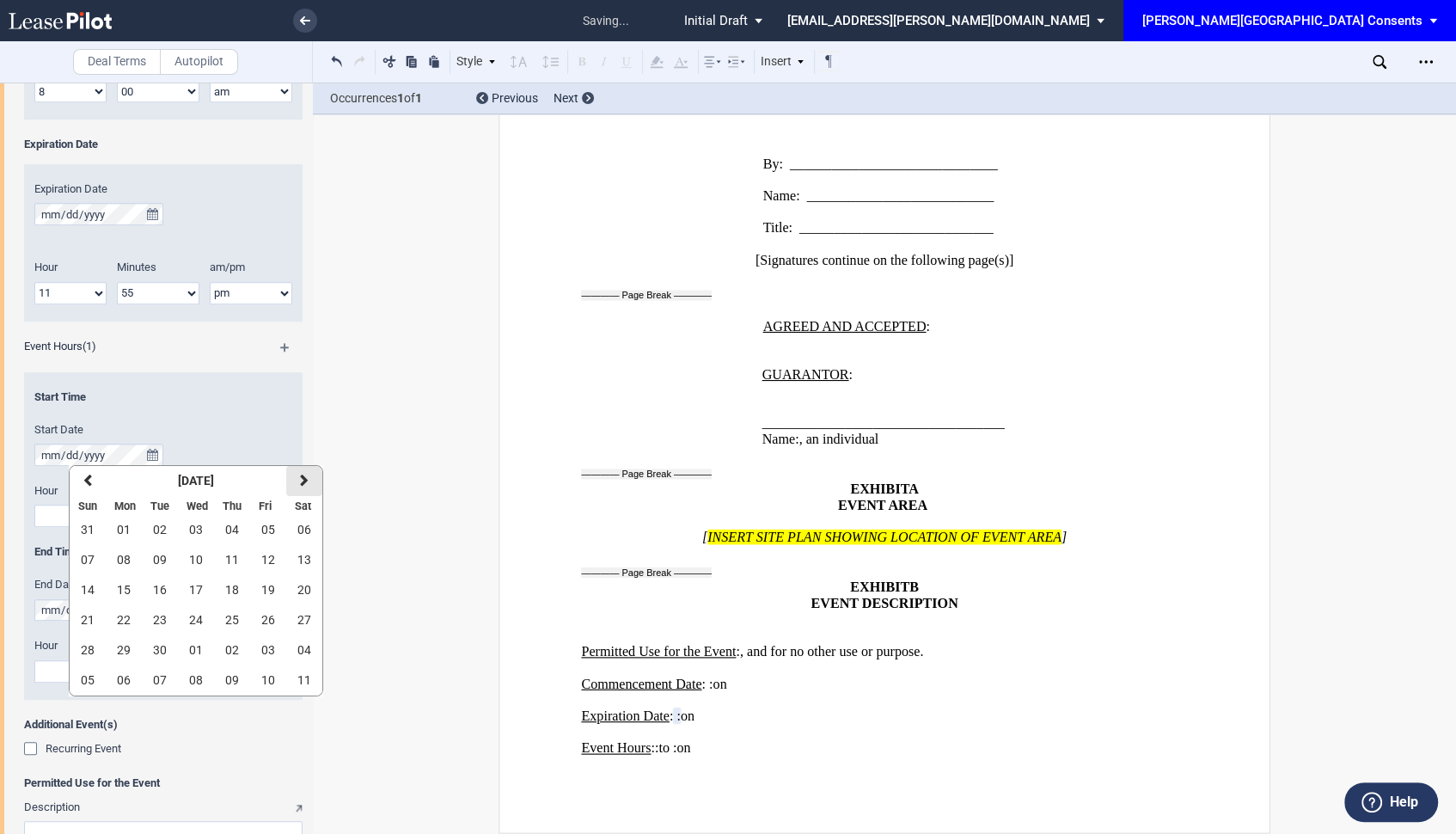
click at [313, 472] on button "next" at bounding box center [304, 481] width 36 height 30
click at [232, 613] on span "23" at bounding box center [232, 620] width 14 height 14
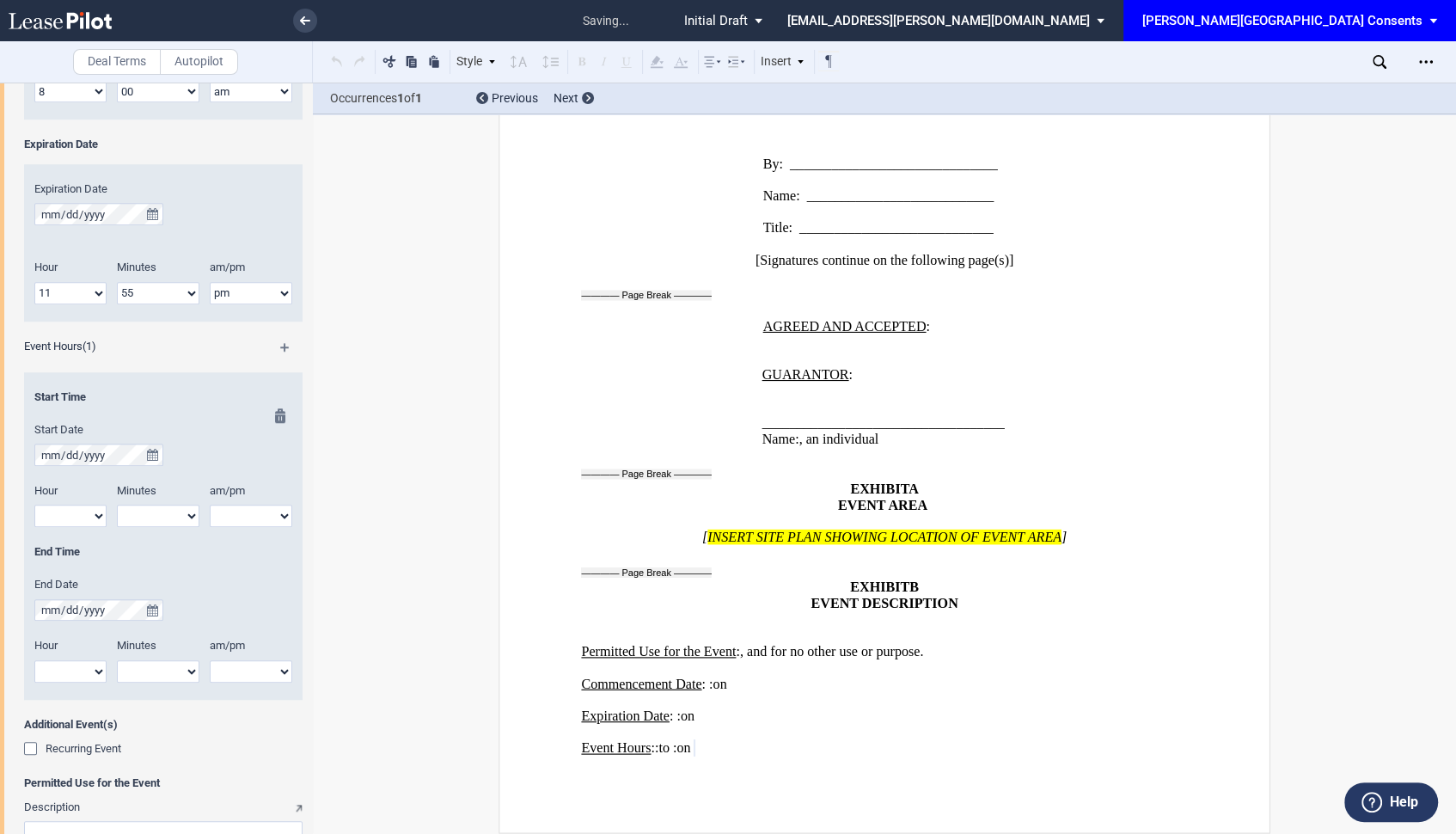
click at [90, 511] on select "1 2 3 4 5 6 7 8 9 10 11 12" at bounding box center [70, 515] width 72 height 23
select select "6"
click at [35, 504] on select "1 2 3 4 5 6 7 8 9 10 11 12" at bounding box center [70, 515] width 72 height 23
click at [236, 512] on select "am pm" at bounding box center [251, 515] width 83 height 23
select select "pm"
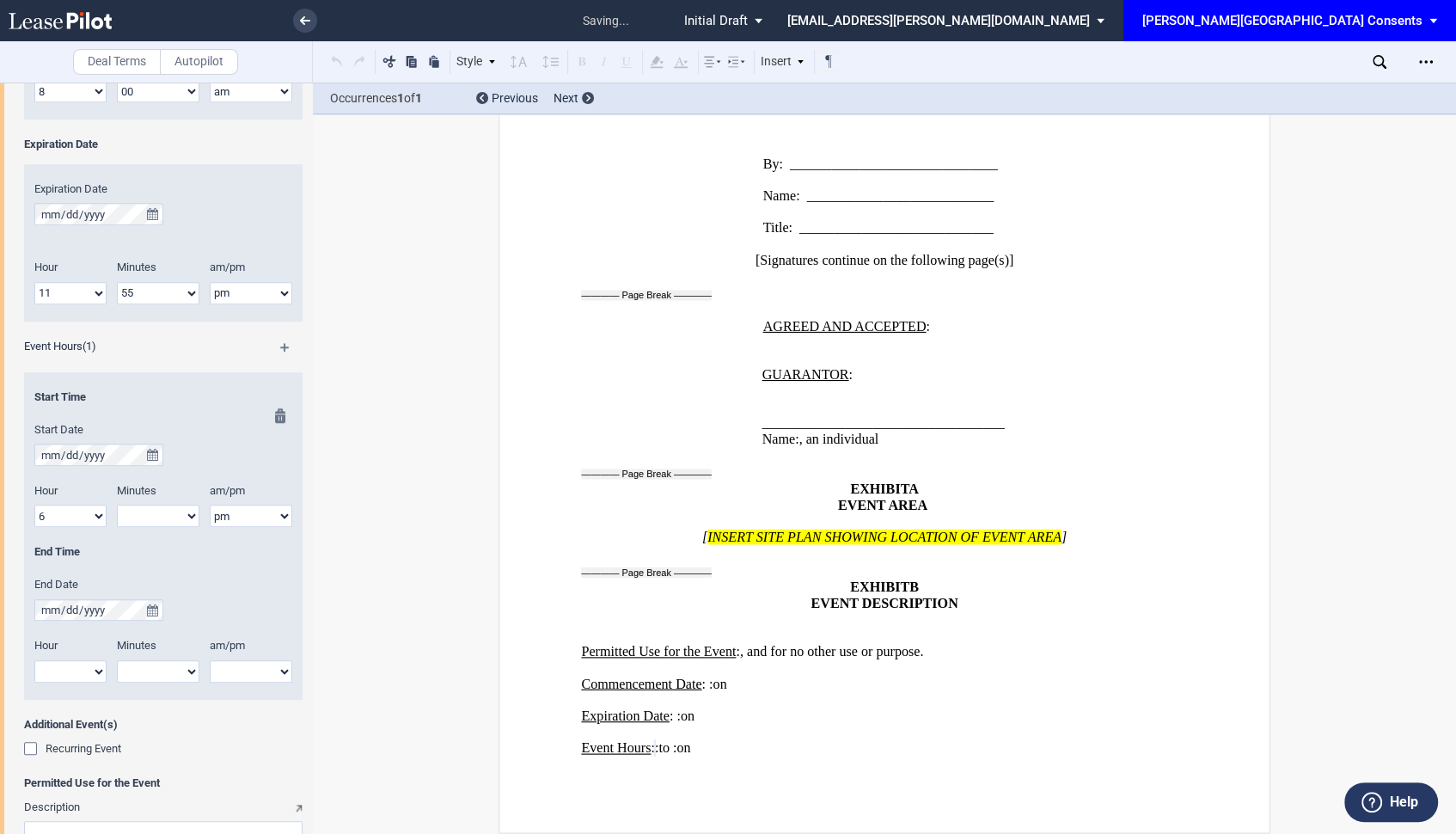
click at [210, 504] on select "am pm" at bounding box center [251, 515] width 83 height 23
click at [148, 515] on select "00 05 10 15 20 25 30 35 40 45 50 55" at bounding box center [158, 515] width 83 height 23
select select "00"
click at [117, 504] on select "00 05 10 15 20 25 30 35 40 45 50 55" at bounding box center [158, 515] width 83 height 23
click at [85, 662] on select "1 2 3 4 5 6 7 8 9 10 11 12" at bounding box center [70, 671] width 72 height 23
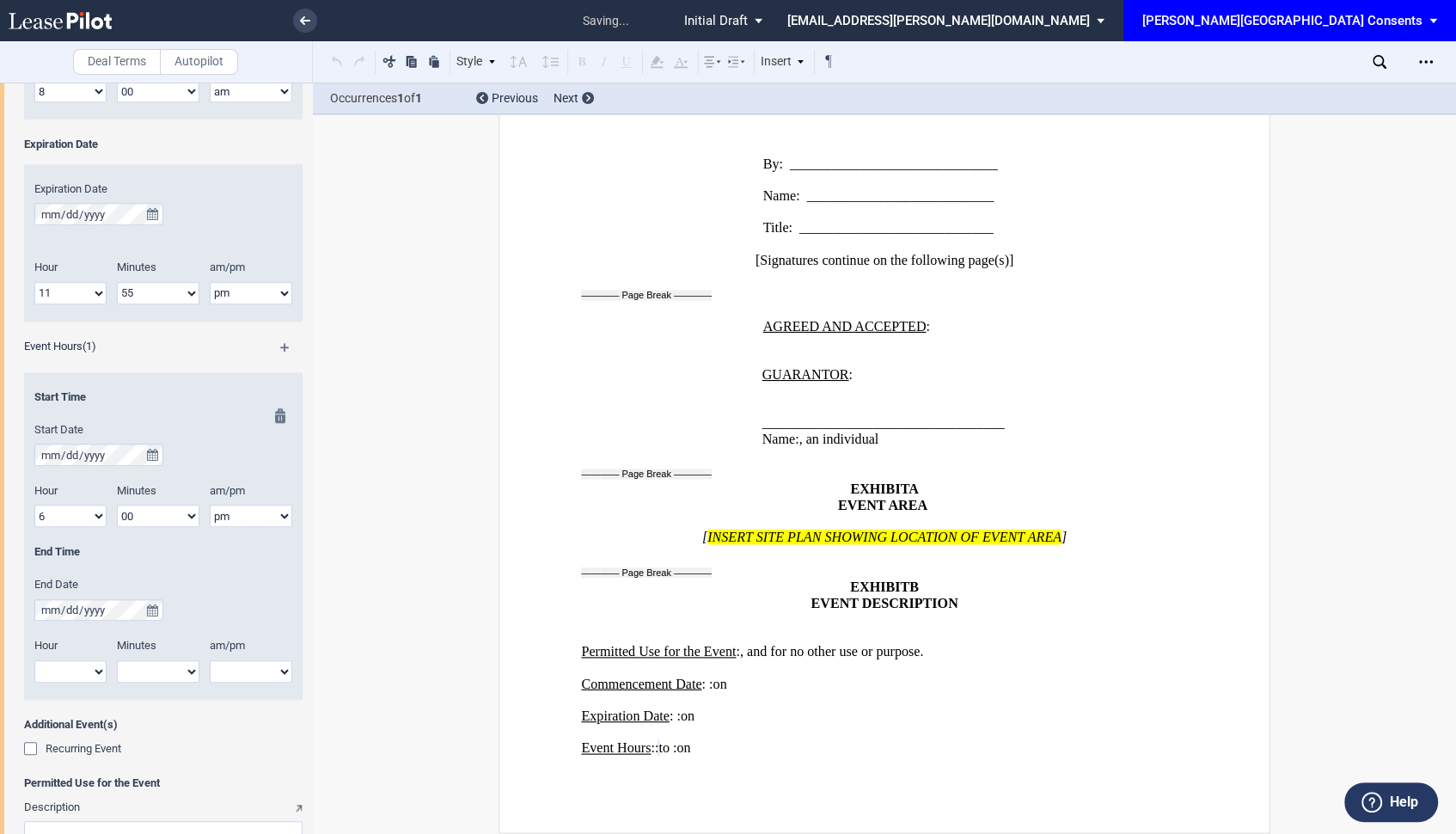
select select "10"
click at [35, 660] on select "1 2 3 4 5 6 7 8 9 10 11 12" at bounding box center [70, 671] width 72 height 23
click at [144, 668] on select "00 05 10 15 20 25 30 35 40 45 50 55" at bounding box center [158, 671] width 83 height 23
select select "00"
click at [117, 660] on select "00 05 10 15 20 25 30 35 40 45 50 55" at bounding box center [158, 671] width 83 height 23
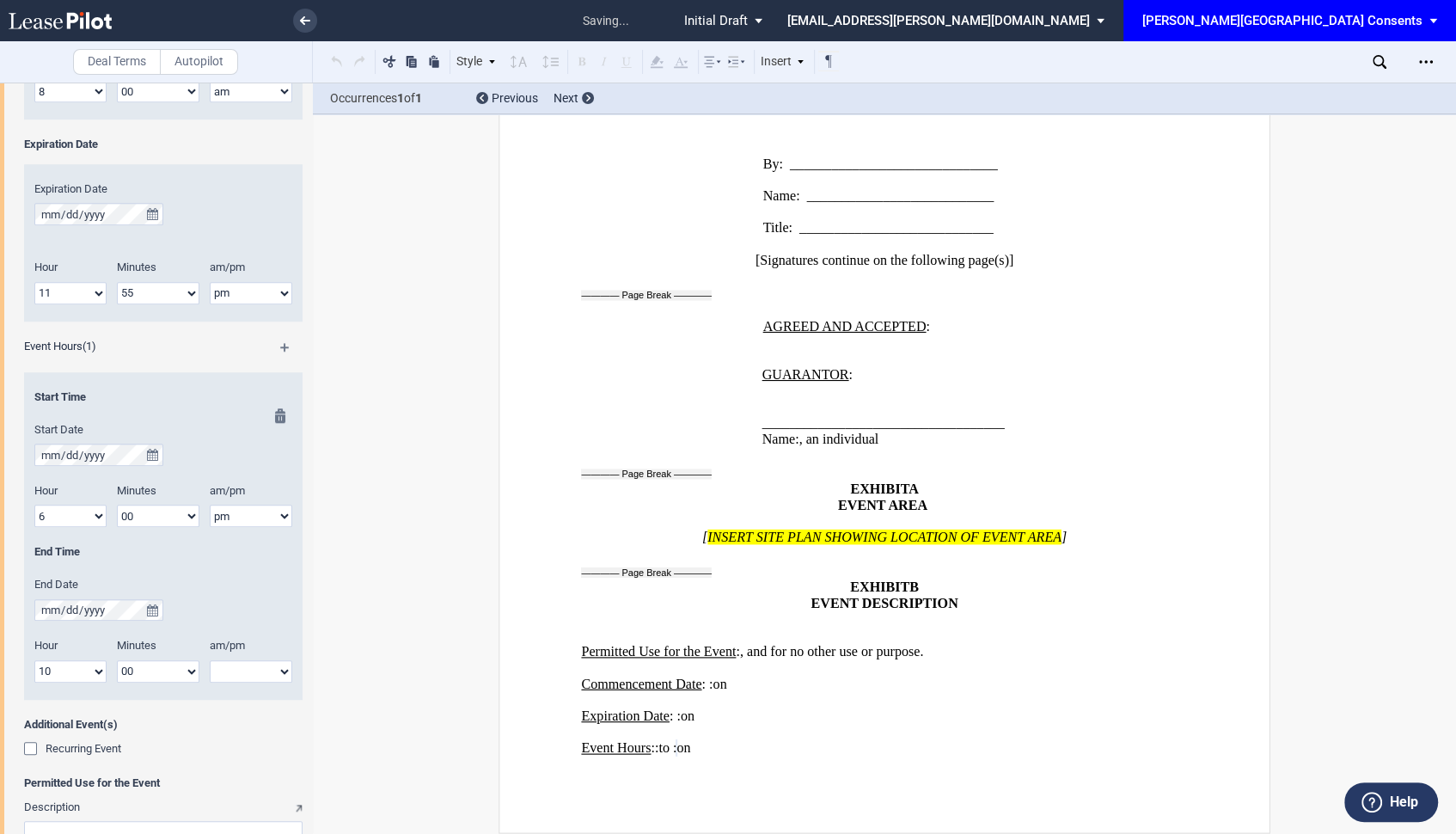
click at [239, 668] on select "am pm" at bounding box center [251, 671] width 83 height 23
select select "pm"
click at [210, 660] on select "am pm" at bounding box center [251, 671] width 83 height 23
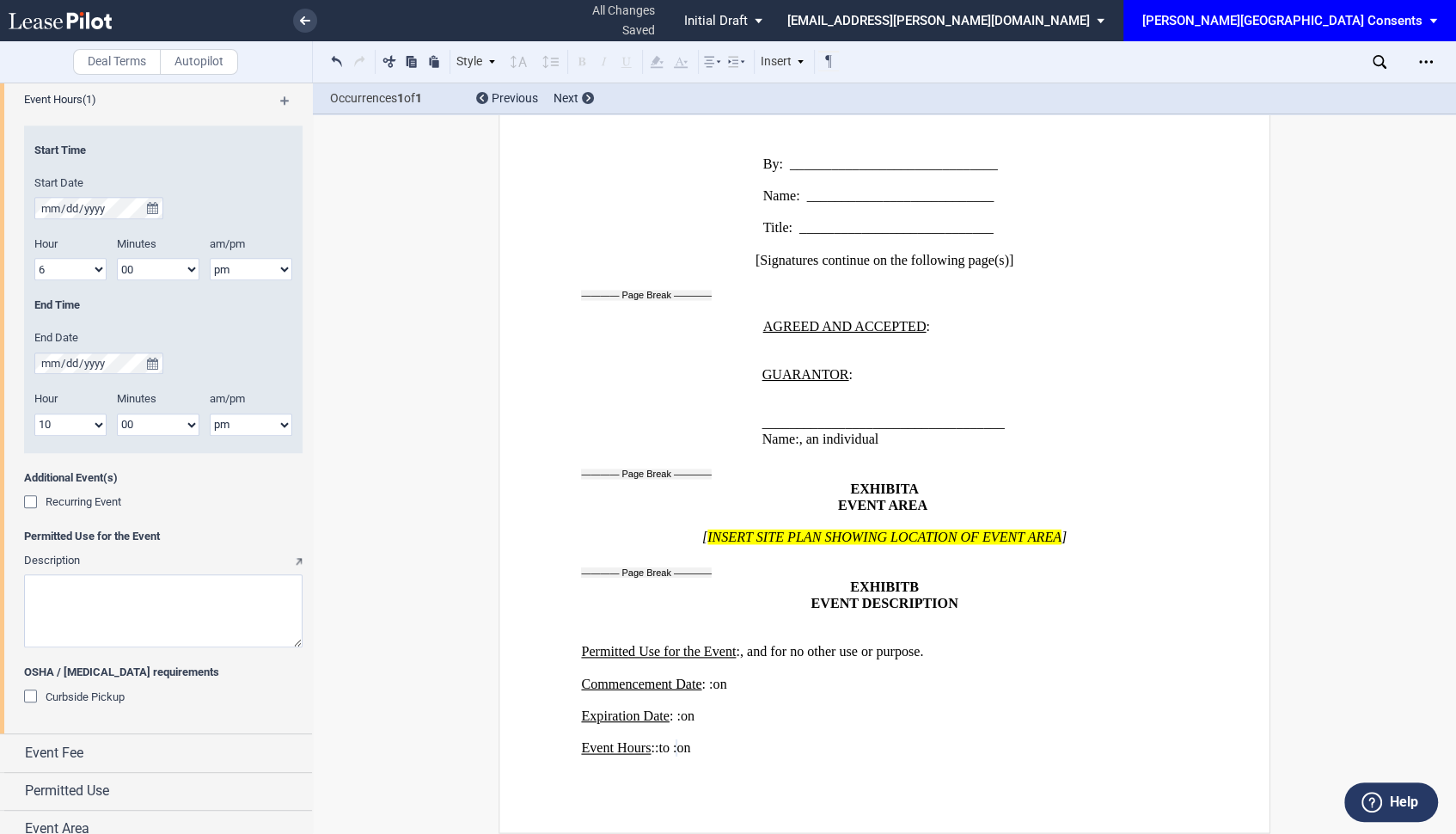
scroll to position [1561, 0]
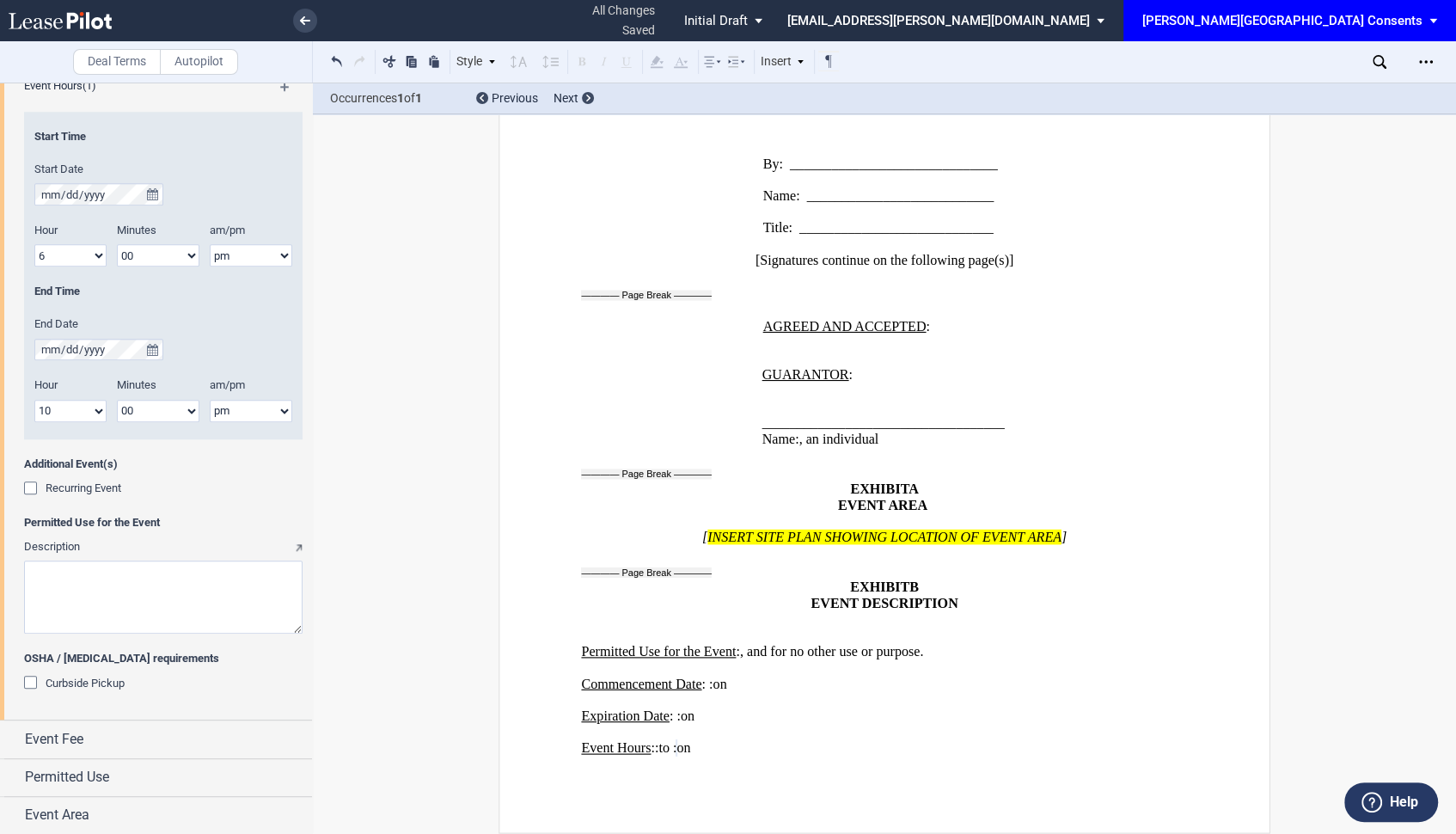
click at [73, 607] on textarea "Description" at bounding box center [163, 597] width 279 height 73
paste textarea "Please see the attached common area consent agreement for Elizabeth Anthony’s a…"
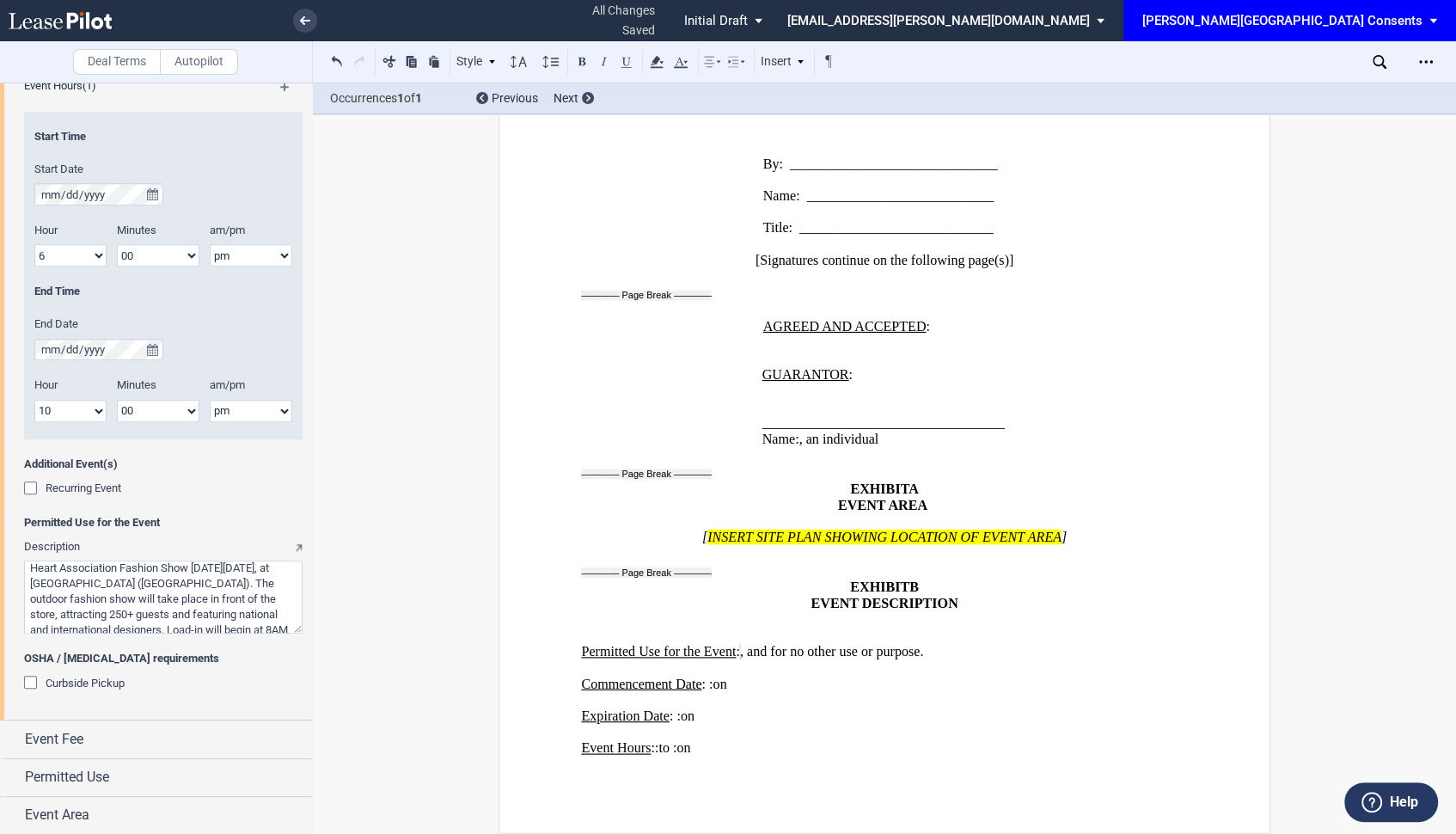
scroll to position [0, 0]
drag, startPoint x: 103, startPoint y: 581, endPoint x: -4, endPoint y: 541, distance: 114.2
click at [0, 541] on html ".bocls-1{fill:#26354a;fill-rule:evenodd} Loading... × all changes saved Pending…" at bounding box center [728, 417] width 1456 height 834
click at [171, 585] on textarea "Description" at bounding box center [163, 597] width 279 height 73
click at [163, 584] on textarea "Description" at bounding box center [163, 597] width 279 height 73
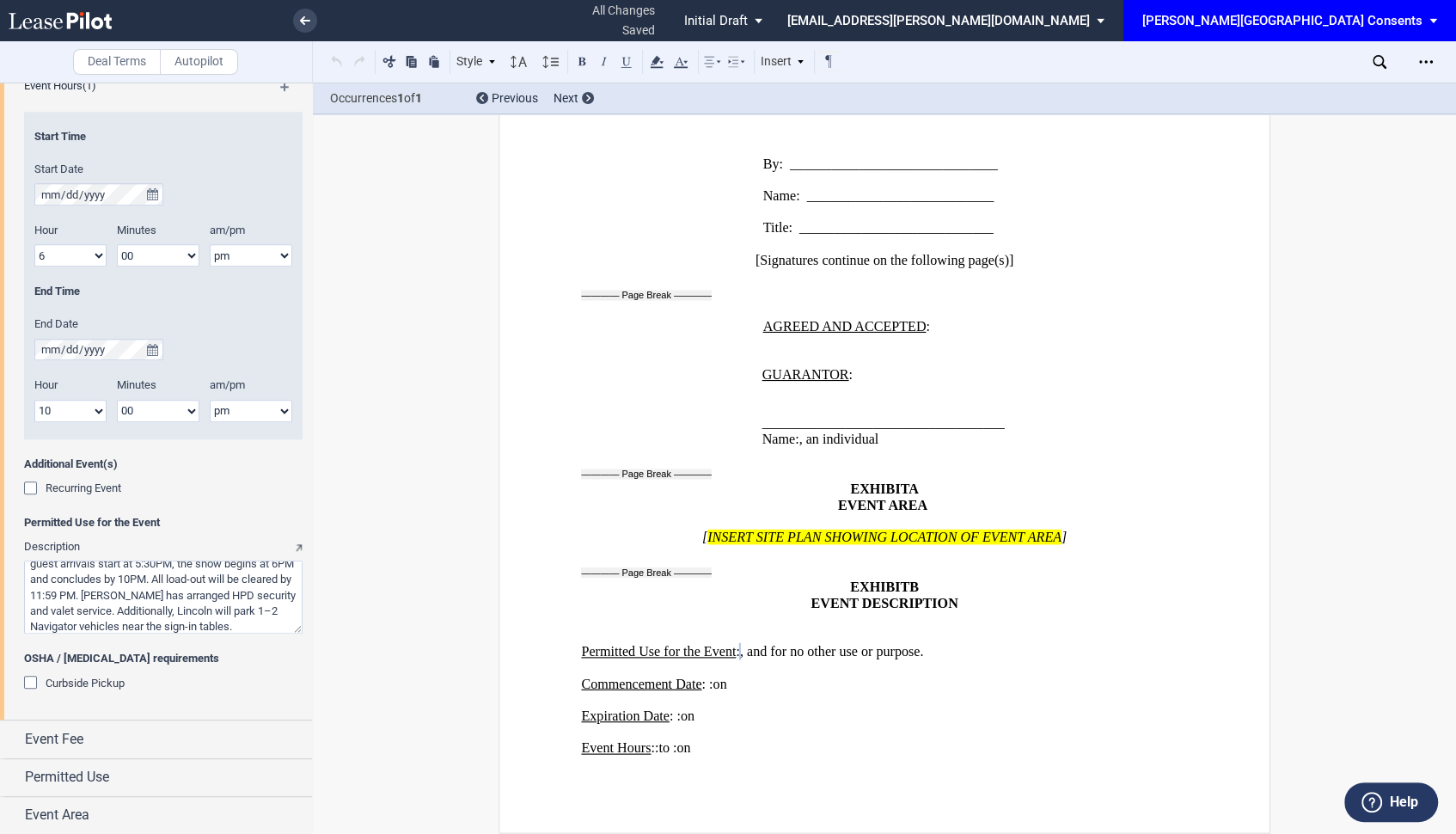
scroll to position [115, 0]
type textarea "Elizabeth Anthony’s annual American Heart Association Fashion Show is on Thursd…"
click at [210, 734] on div "Event Fee" at bounding box center [168, 739] width 287 height 21
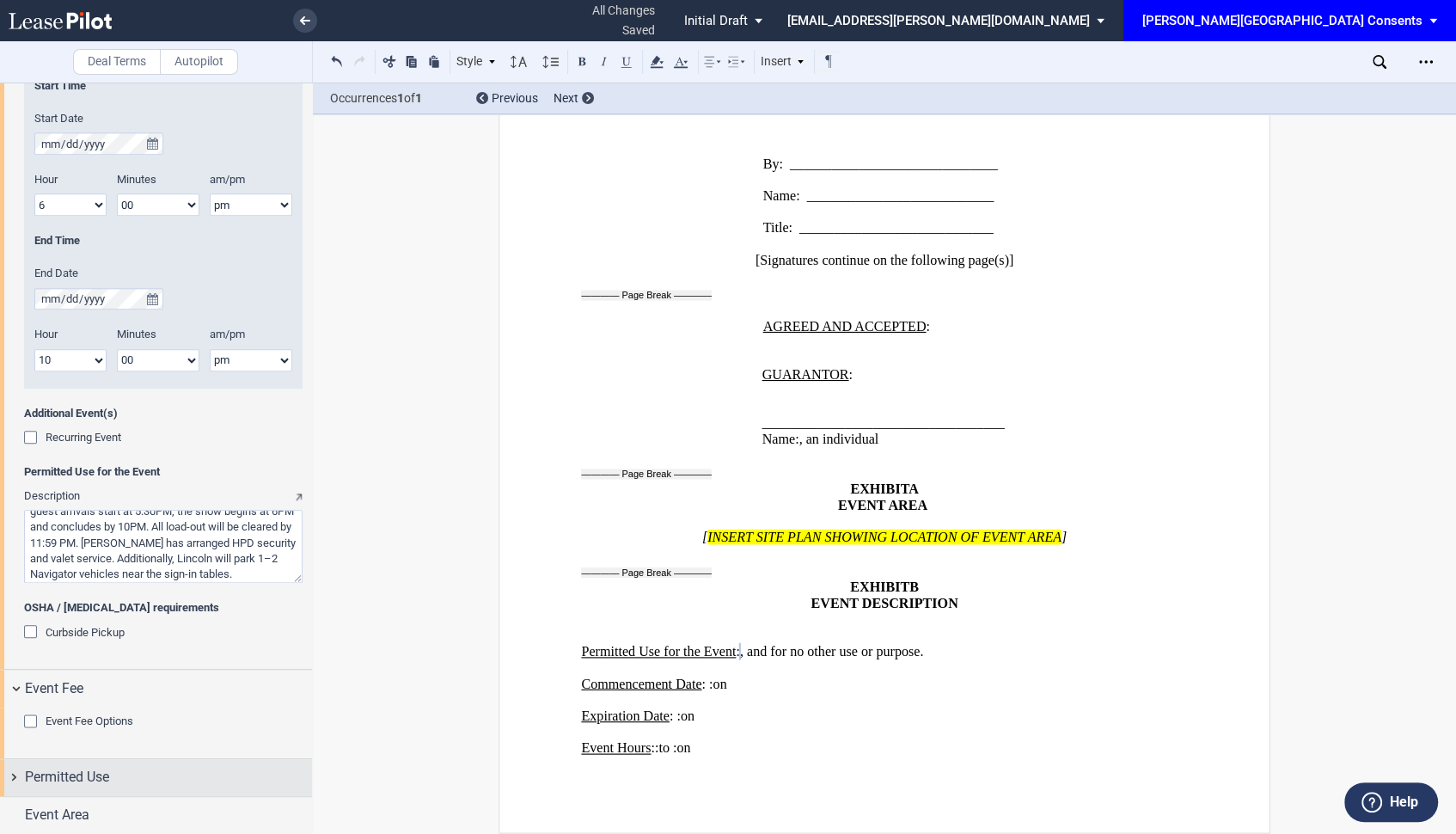
click at [184, 760] on div "Permitted Use" at bounding box center [155, 777] width 312 height 37
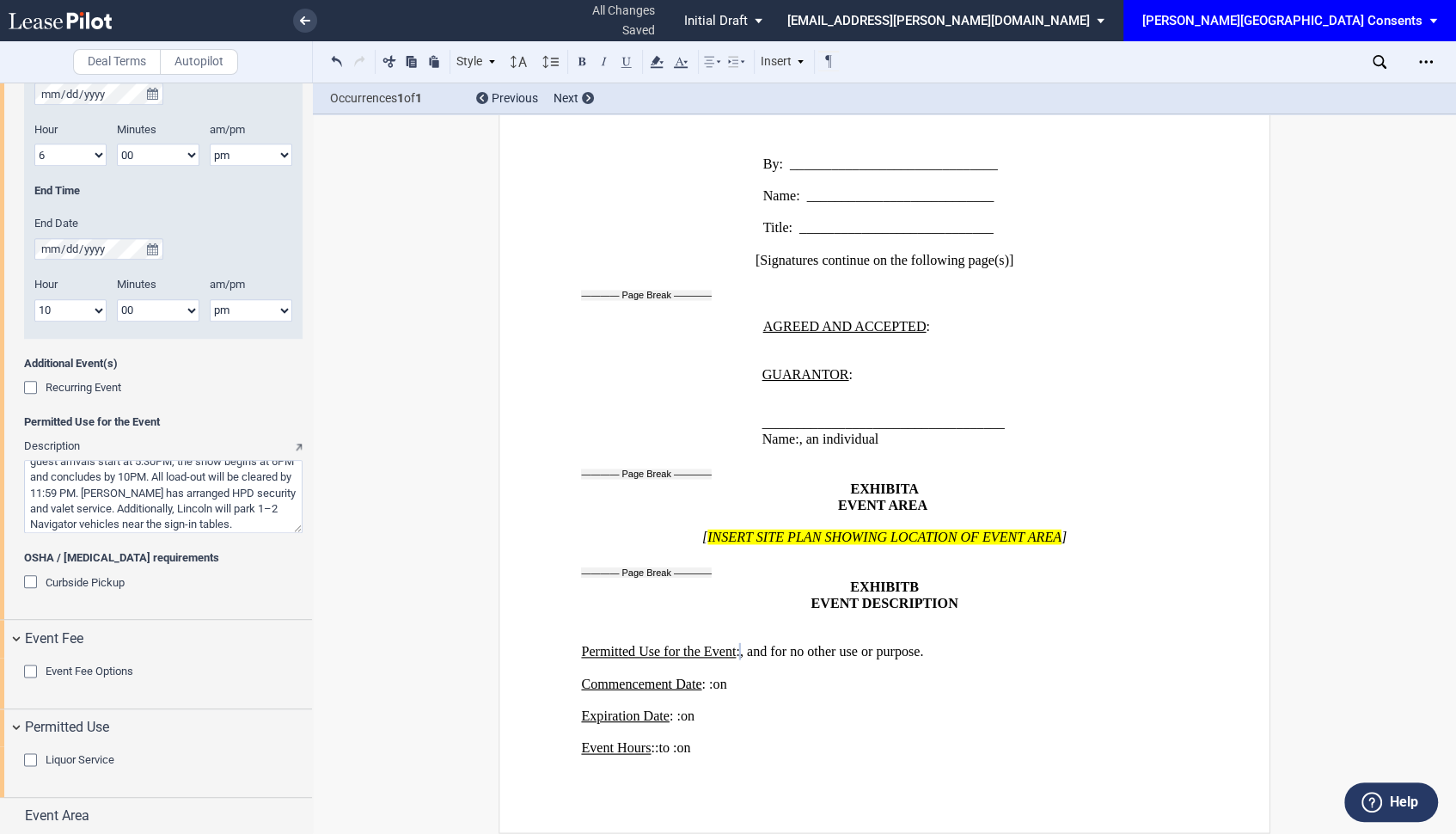
click at [84, 758] on span "Liquor Service" at bounding box center [80, 760] width 69 height 13
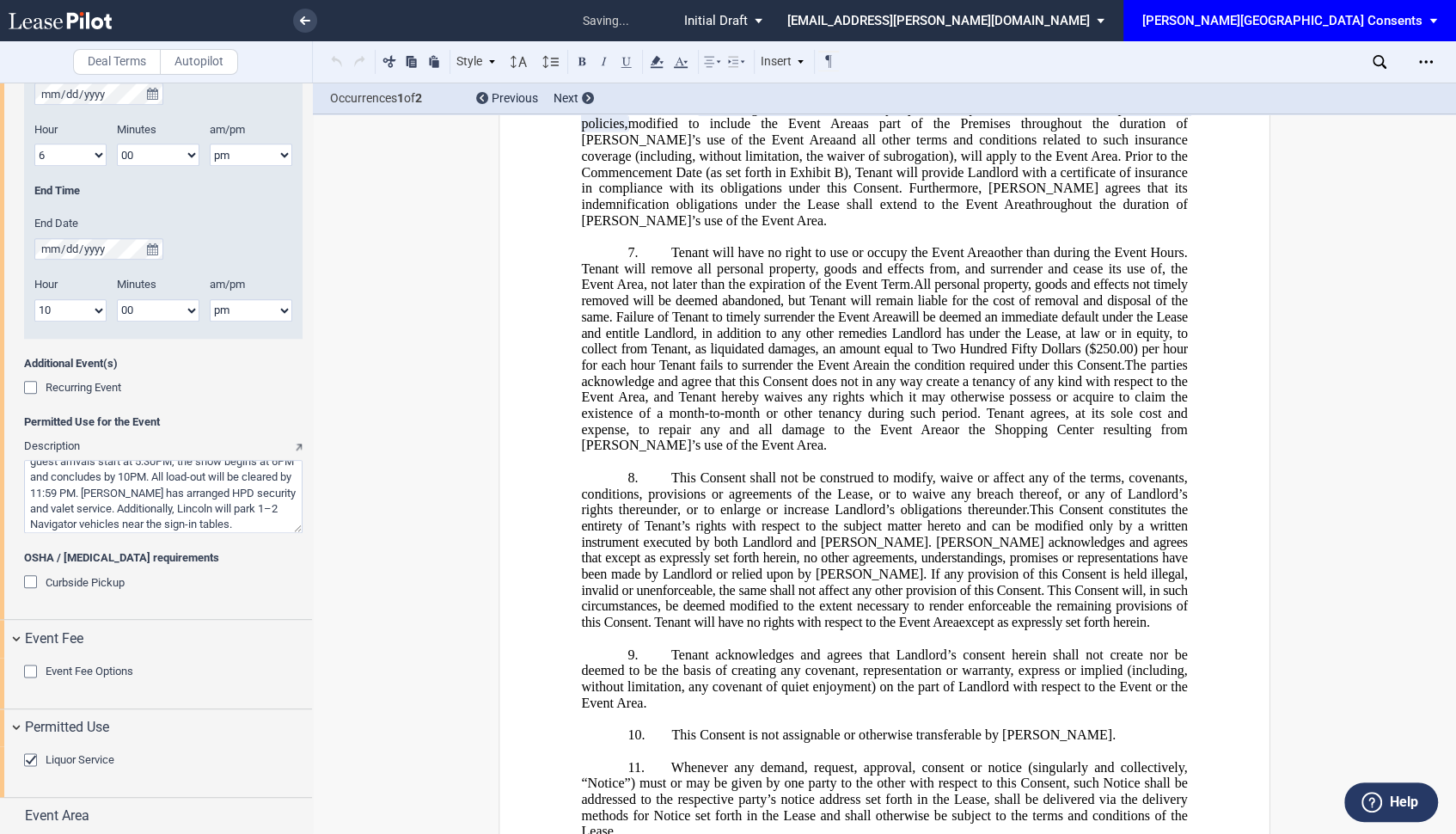
scroll to position [694, 0]
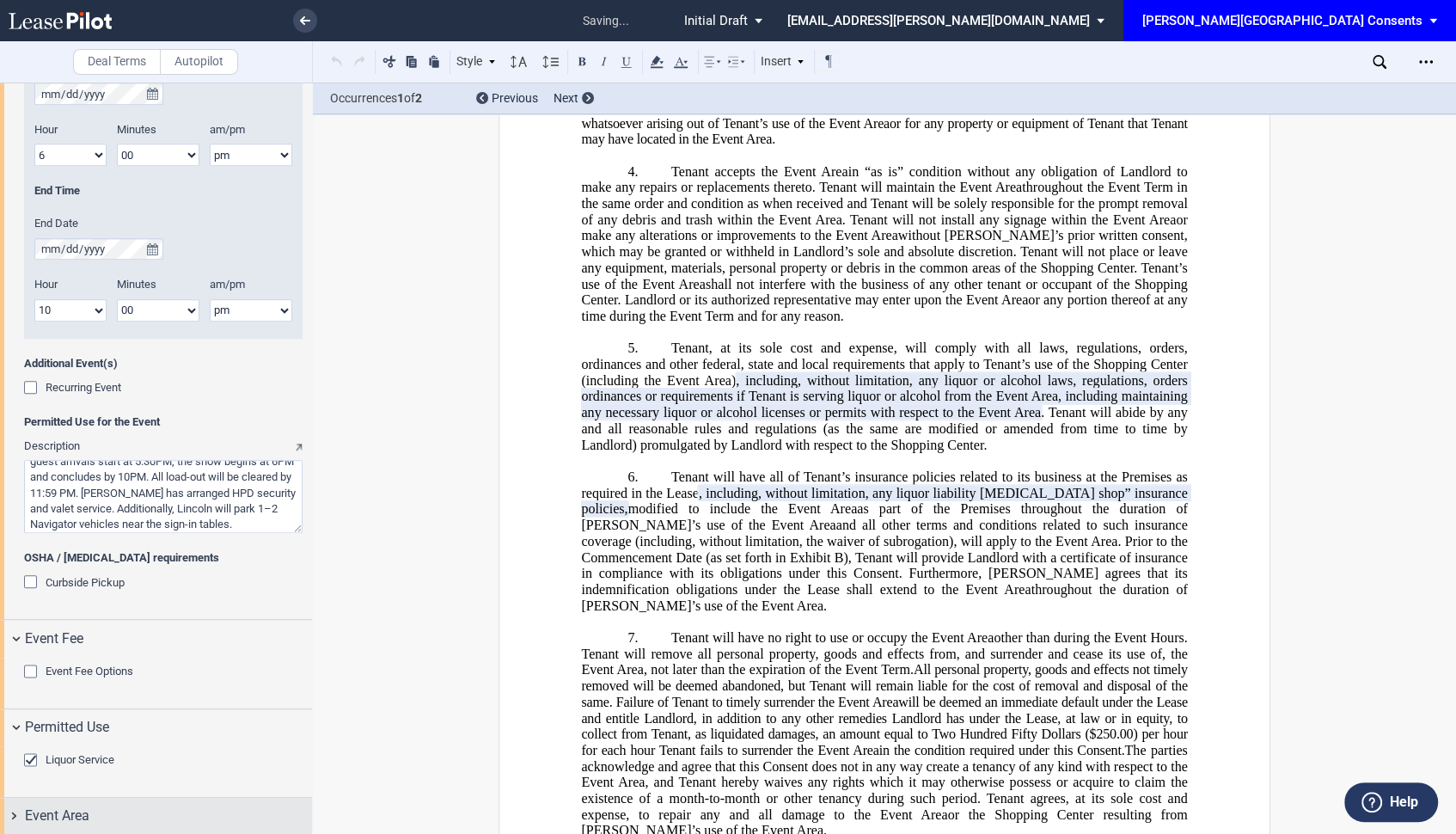
click at [114, 812] on div "Event Area" at bounding box center [168, 815] width 287 height 21
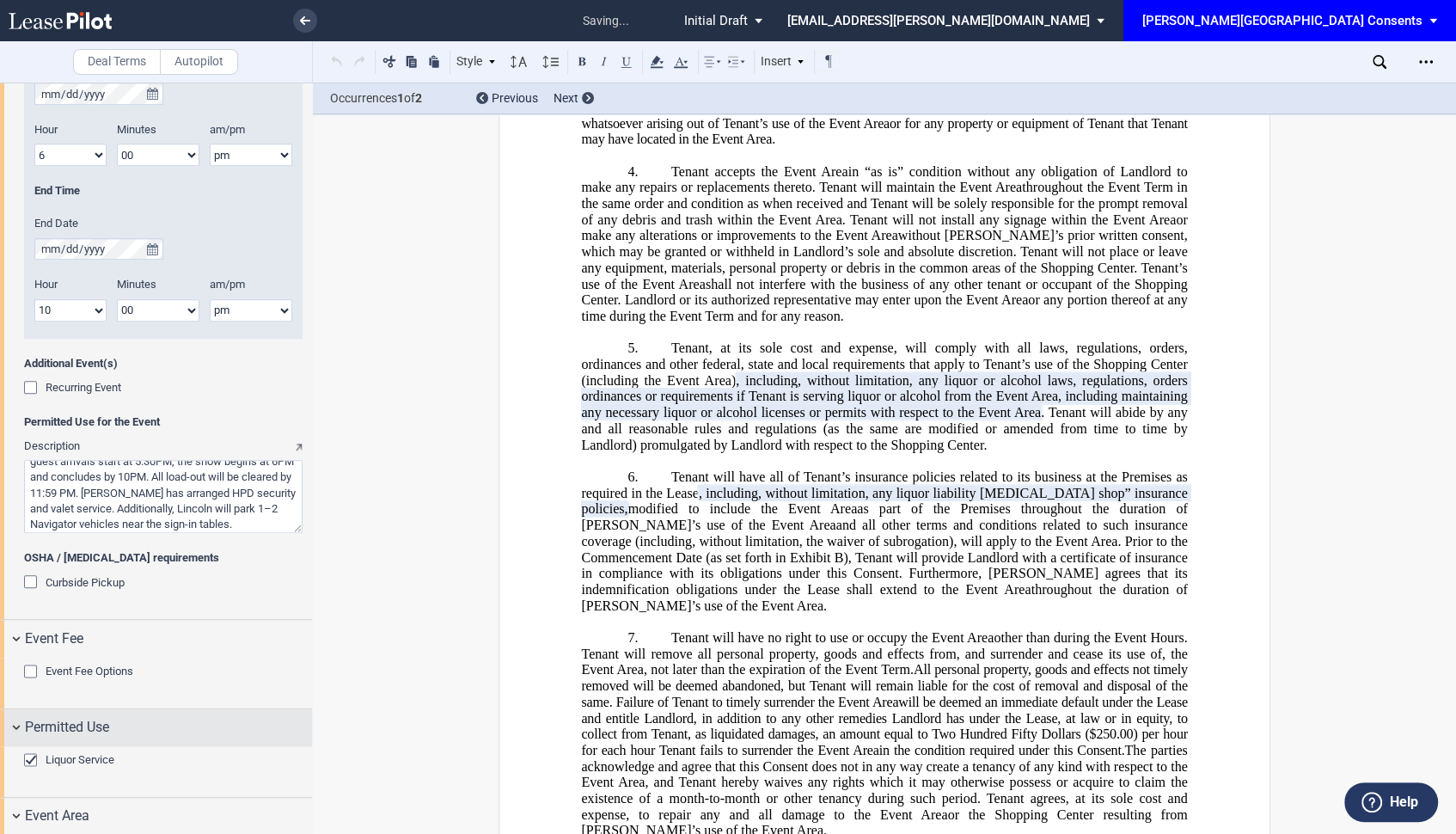
scroll to position [1794, 0]
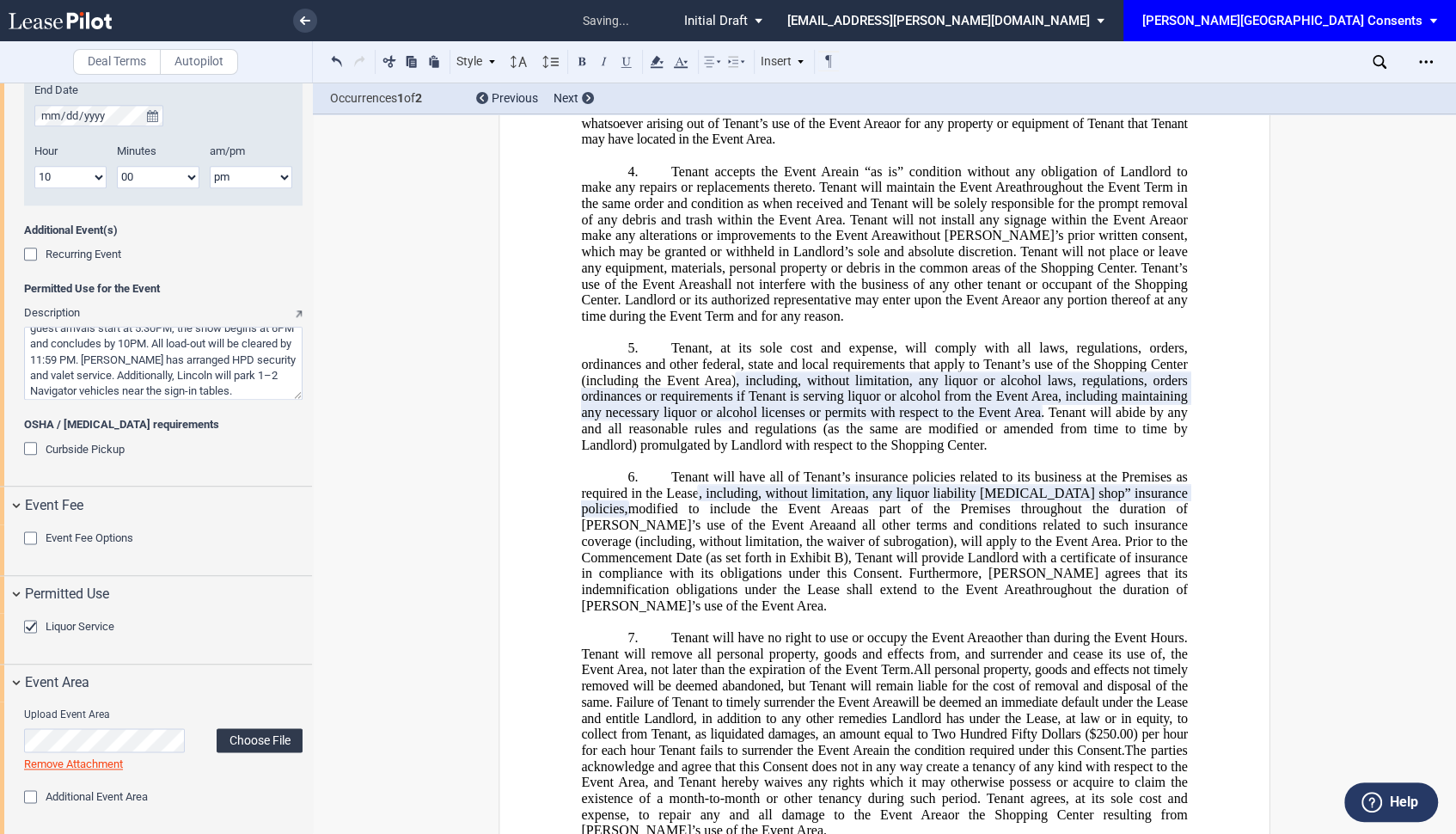
click at [251, 733] on label "Choose File" at bounding box center [259, 740] width 86 height 24
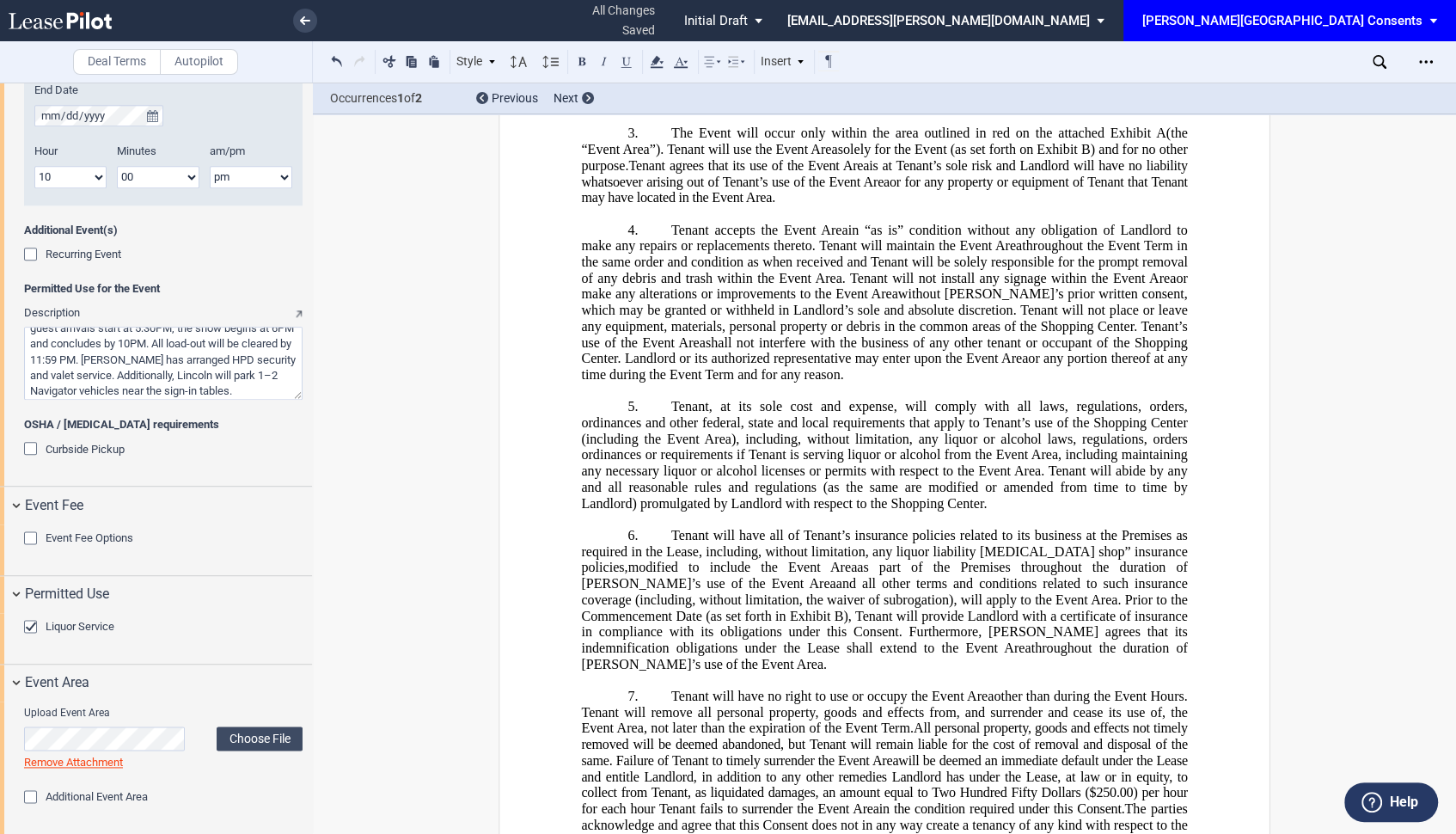
scroll to position [0, 0]
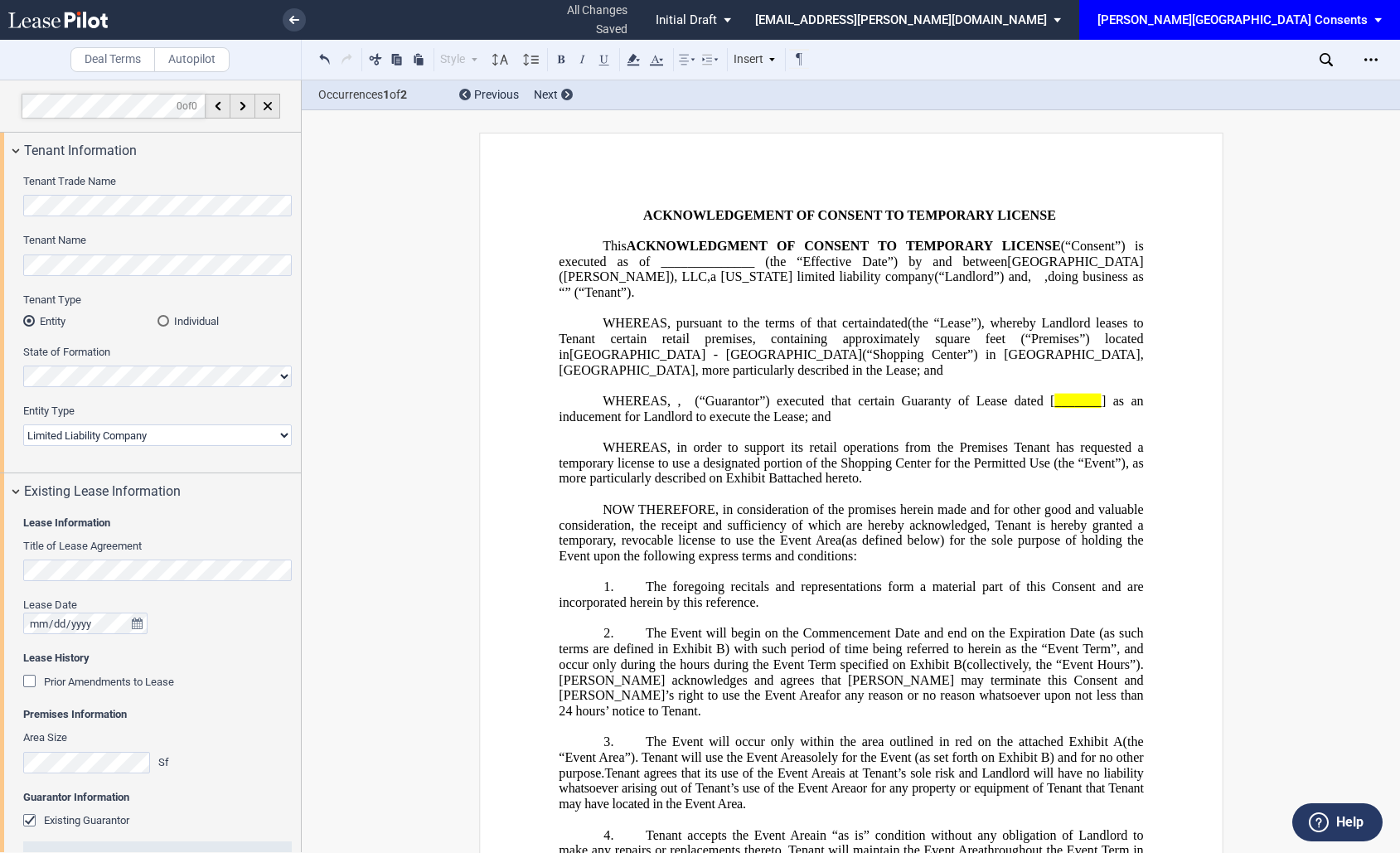
select select "limited liability company"
select select "[US_STATE]"
select select "limited liability company"
select select "4"
select select "pm"
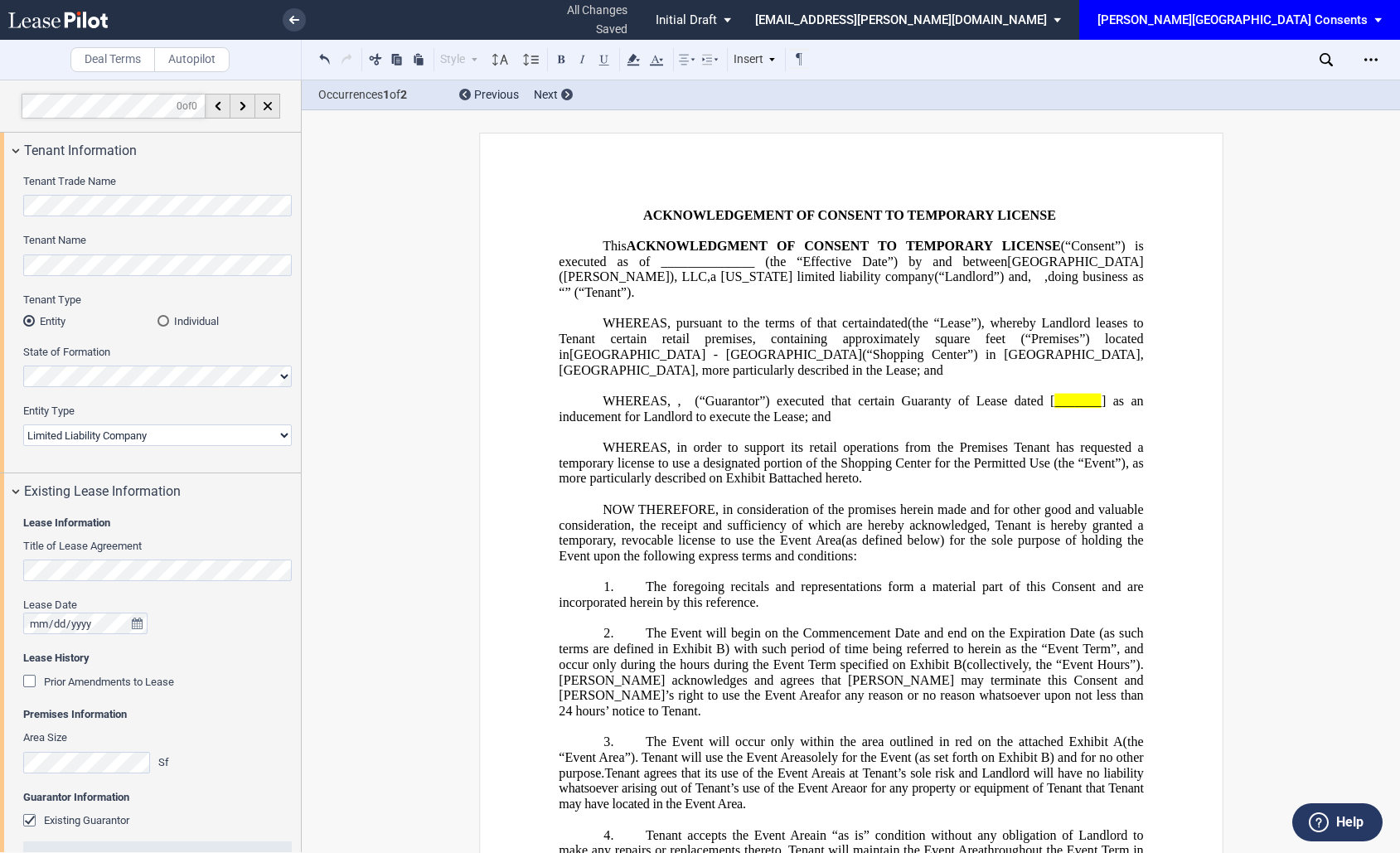
select select "8"
select select "pm"
select select "5"
select select "pm"
select select "8"
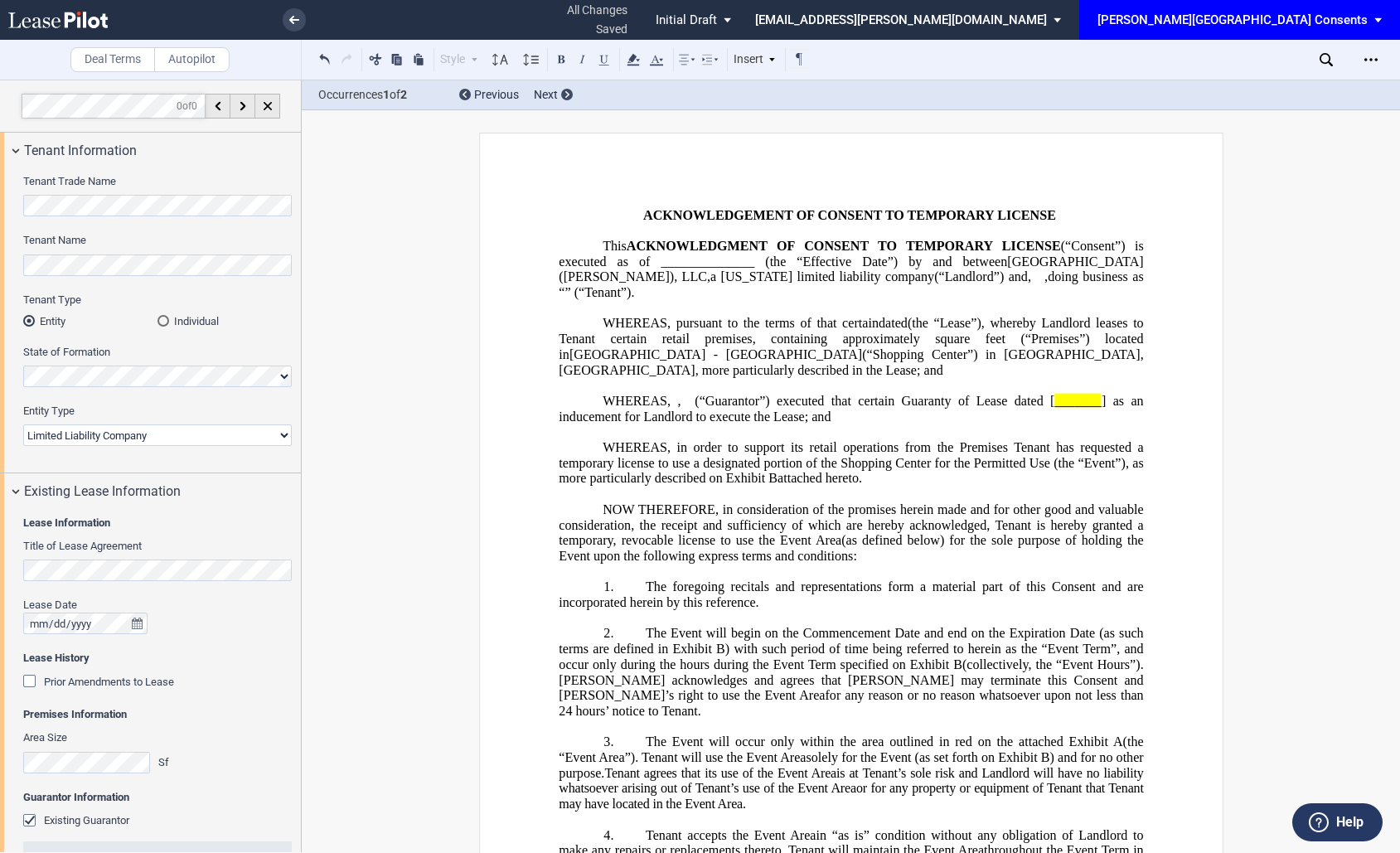
select select "pm"
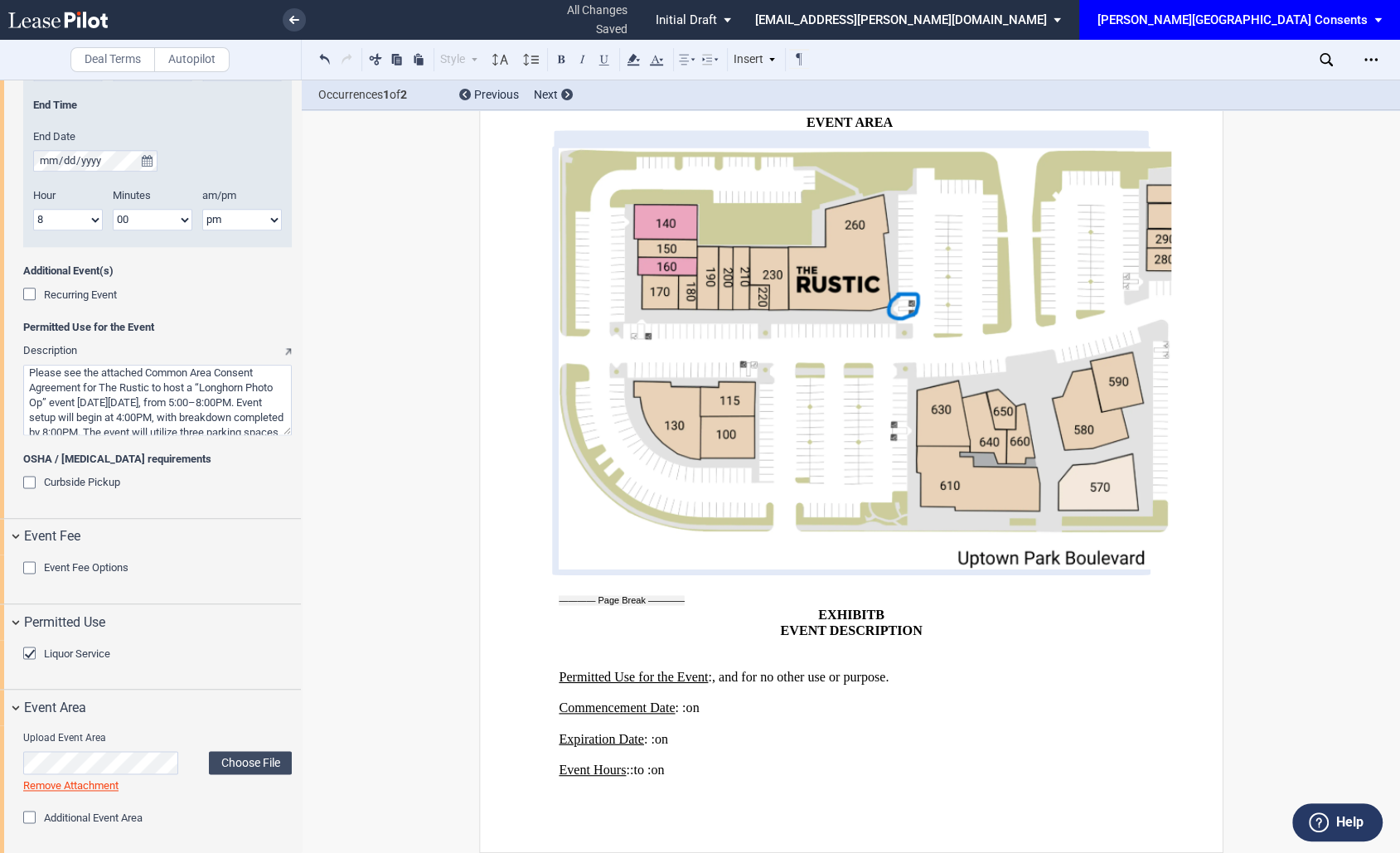
scroll to position [2, 0]
click at [66, 25] on use at bounding box center [58, 19] width 100 height 17
